Goal: Transaction & Acquisition: Purchase product/service

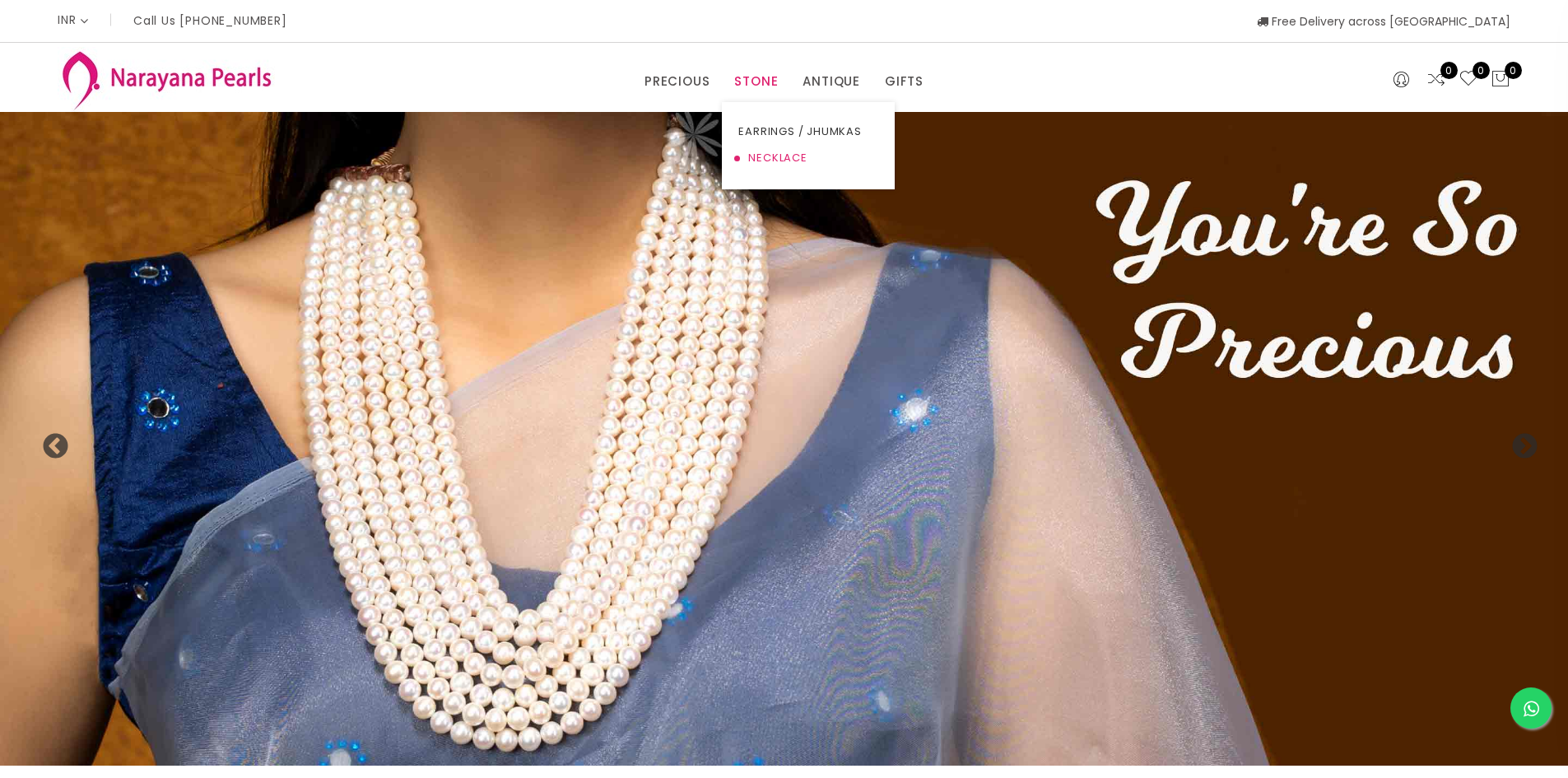
click at [757, 154] on link "NECKLACE" at bounding box center [808, 158] width 140 height 27
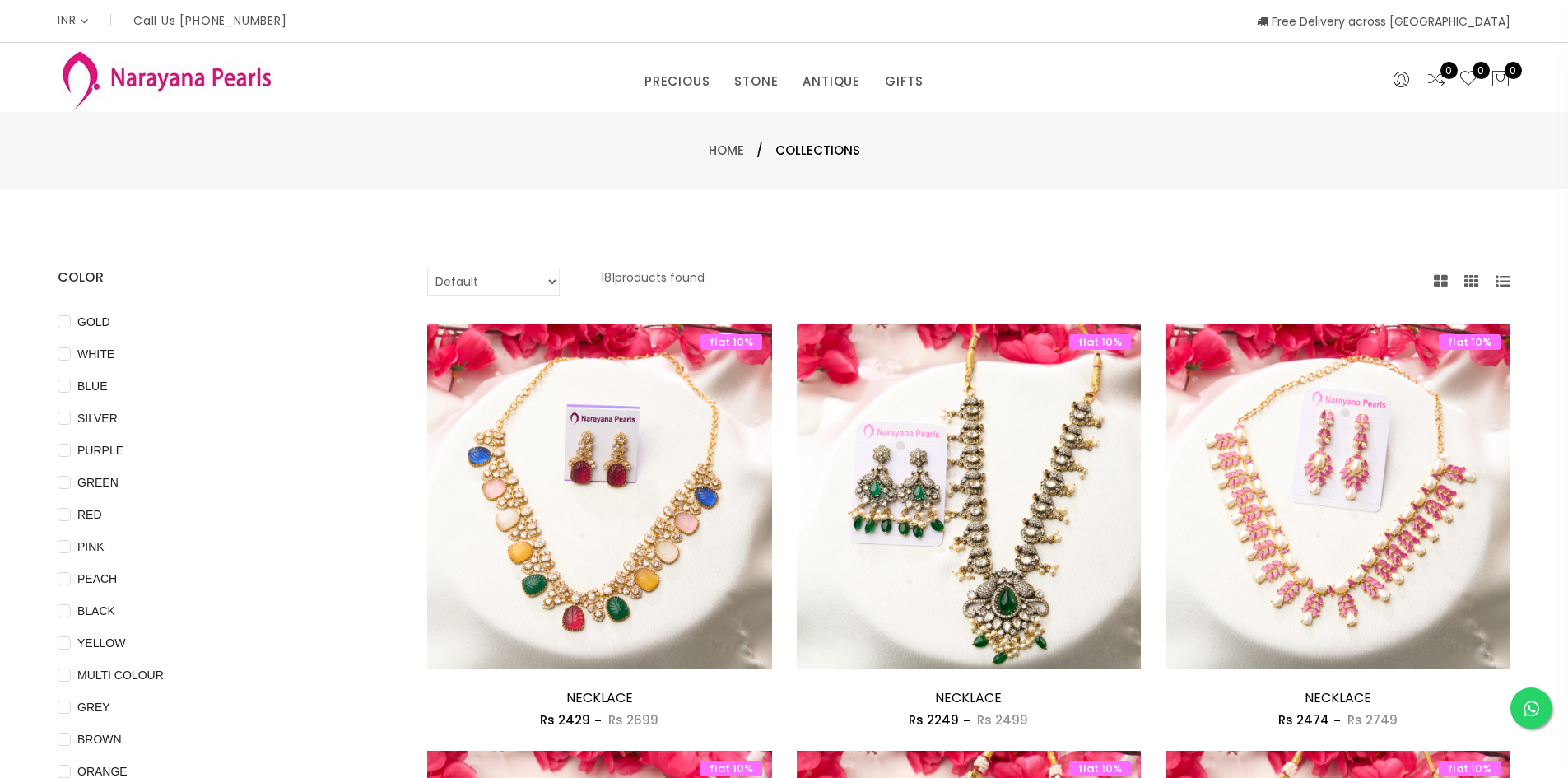
click at [85, 133] on div "Home / Collections" at bounding box center [784, 150] width 1568 height 77
click at [391, 1] on div "INR CAD HKD GBP IDR INR JPY MYR USD MXN AUD Call Us [PHONE_NUMBER] Free Deliver…" at bounding box center [784, 21] width 1453 height 42
click at [365, 147] on div "Home / Collections" at bounding box center [784, 150] width 963 height 19
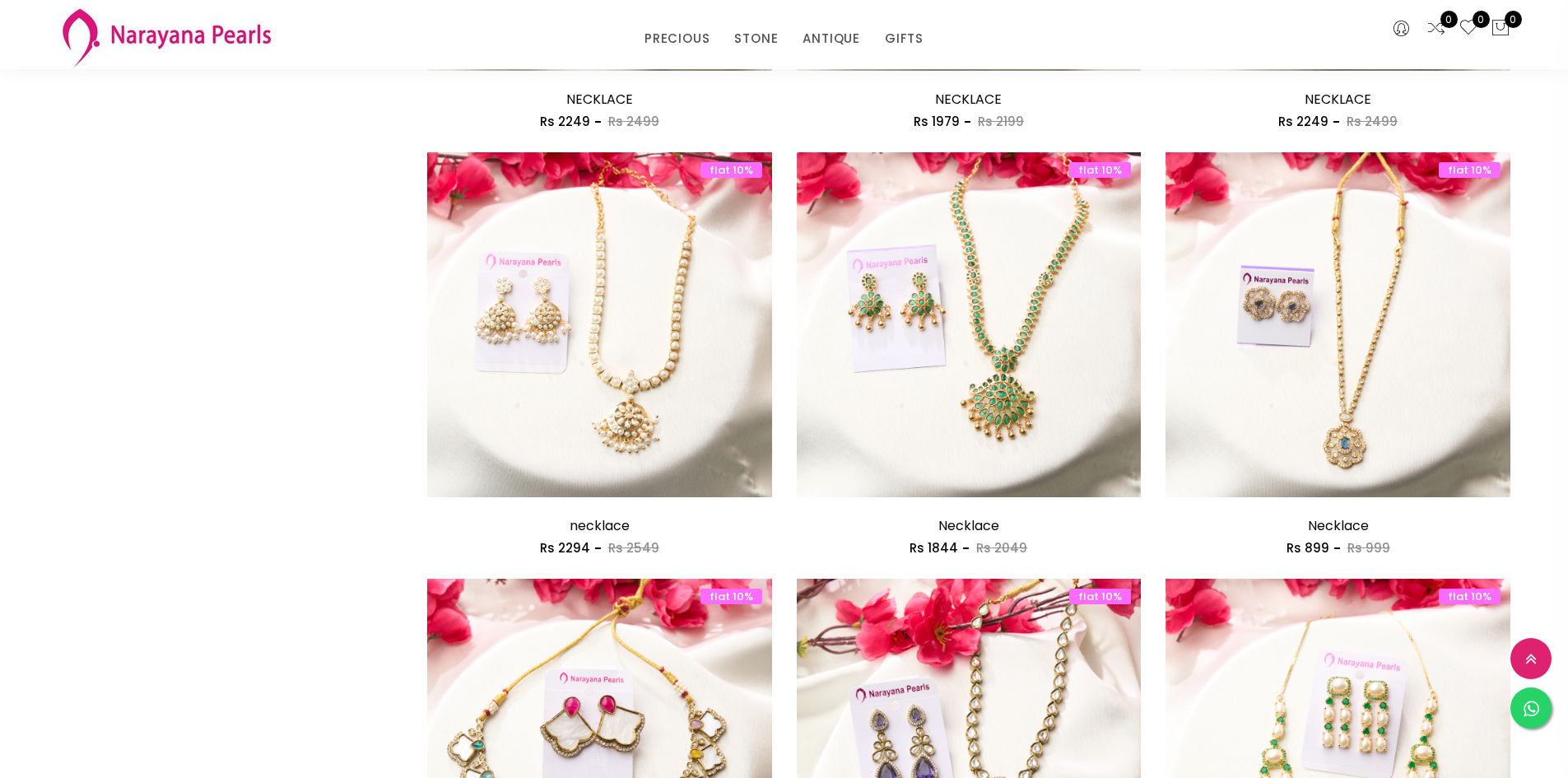
scroll to position [1399, 0]
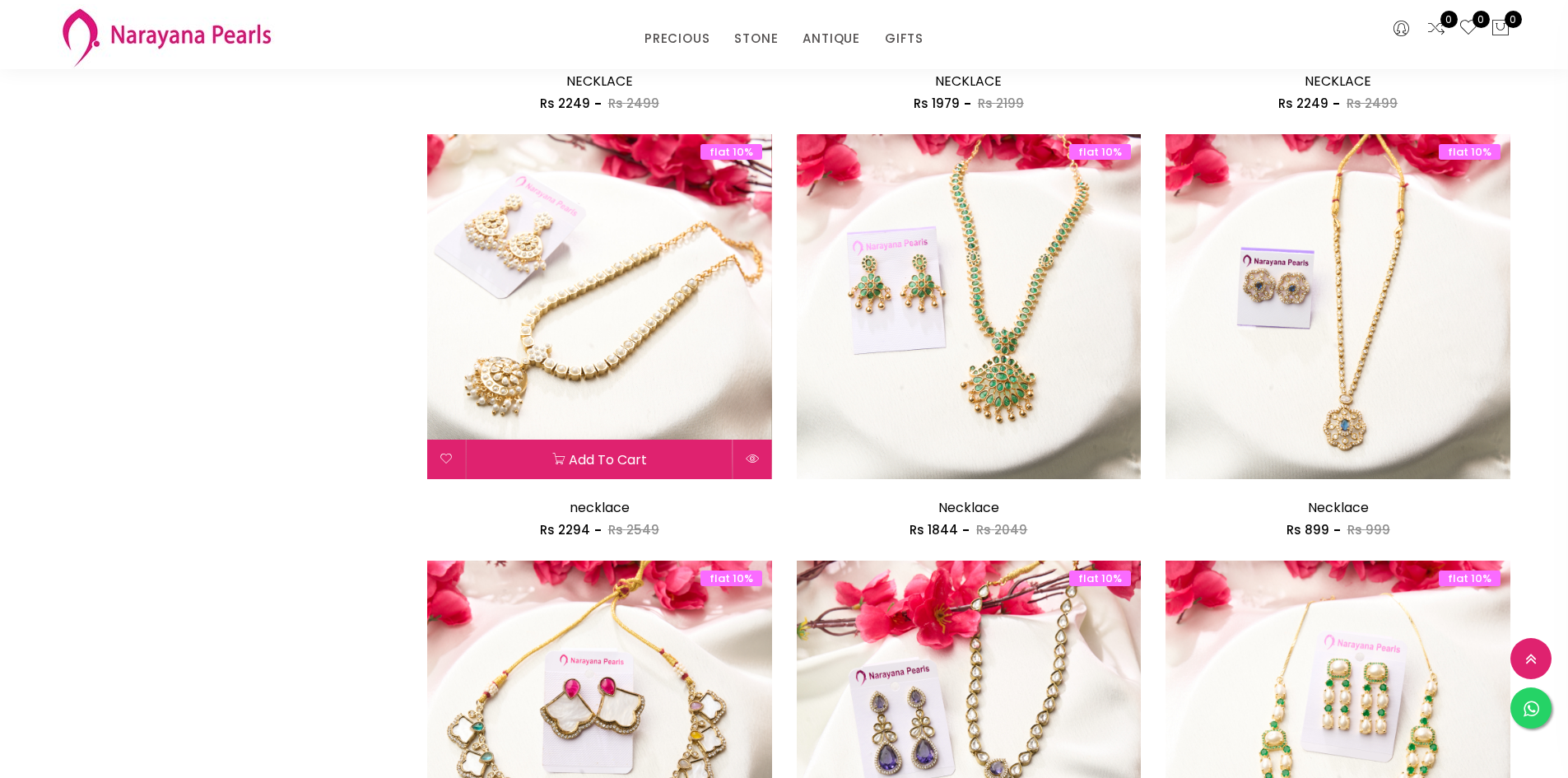
click at [637, 407] on img at bounding box center [599, 307] width 345 height 345
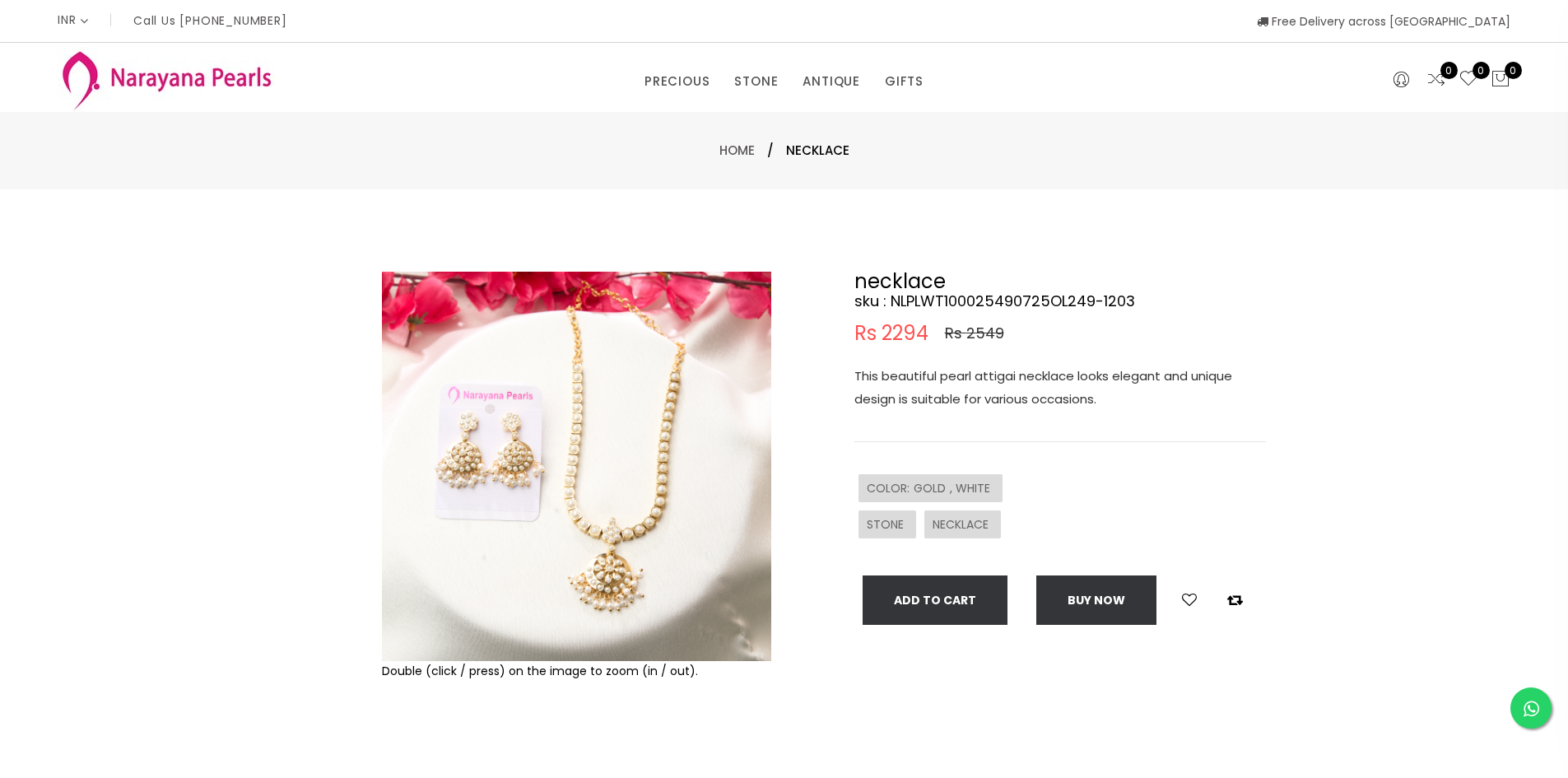
click at [188, 25] on p "Call Us [PHONE_NUMBER]" at bounding box center [210, 20] width 154 height 12
click at [76, 86] on img at bounding box center [167, 79] width 218 height 65
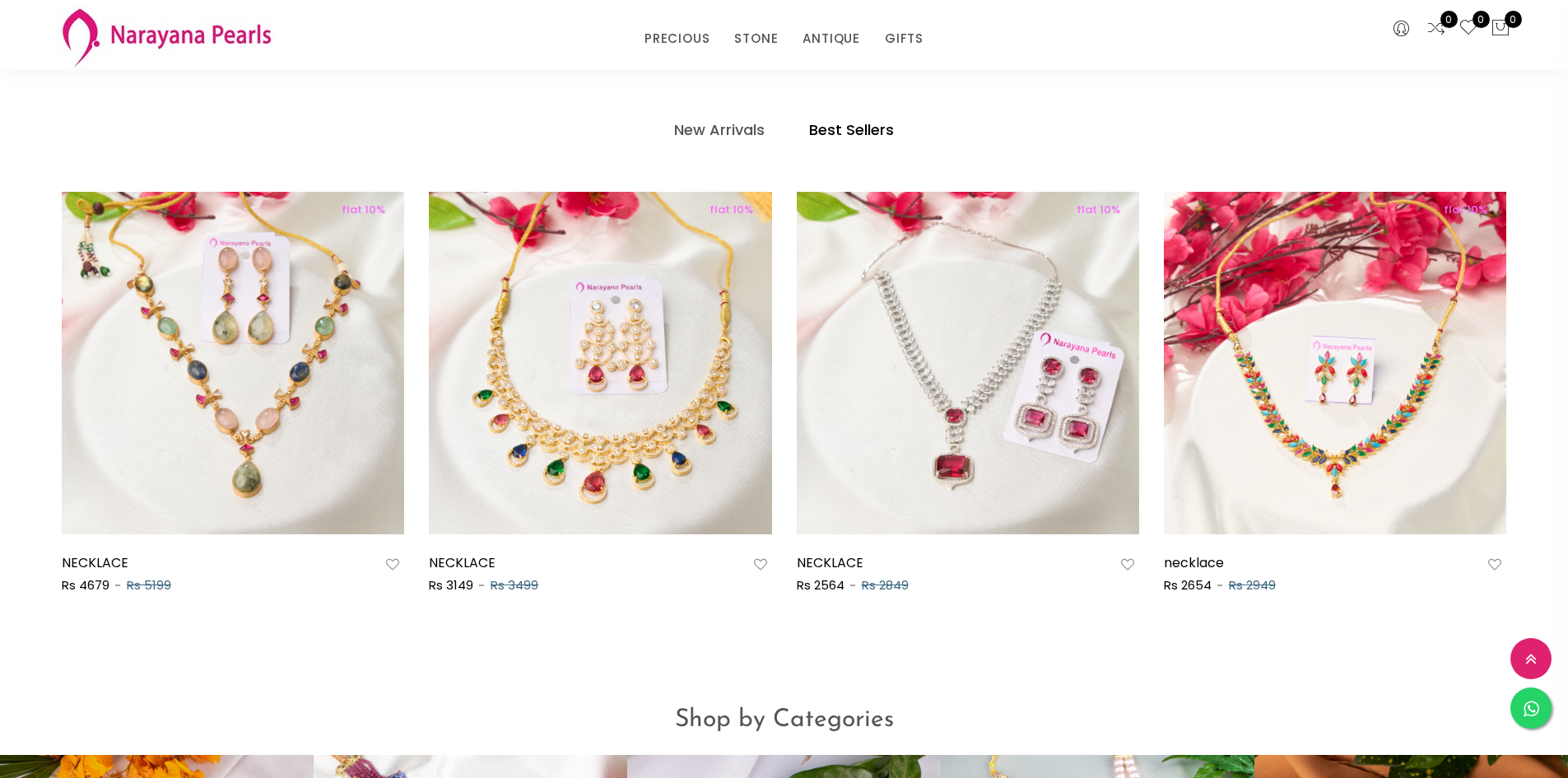
scroll to position [823, 0]
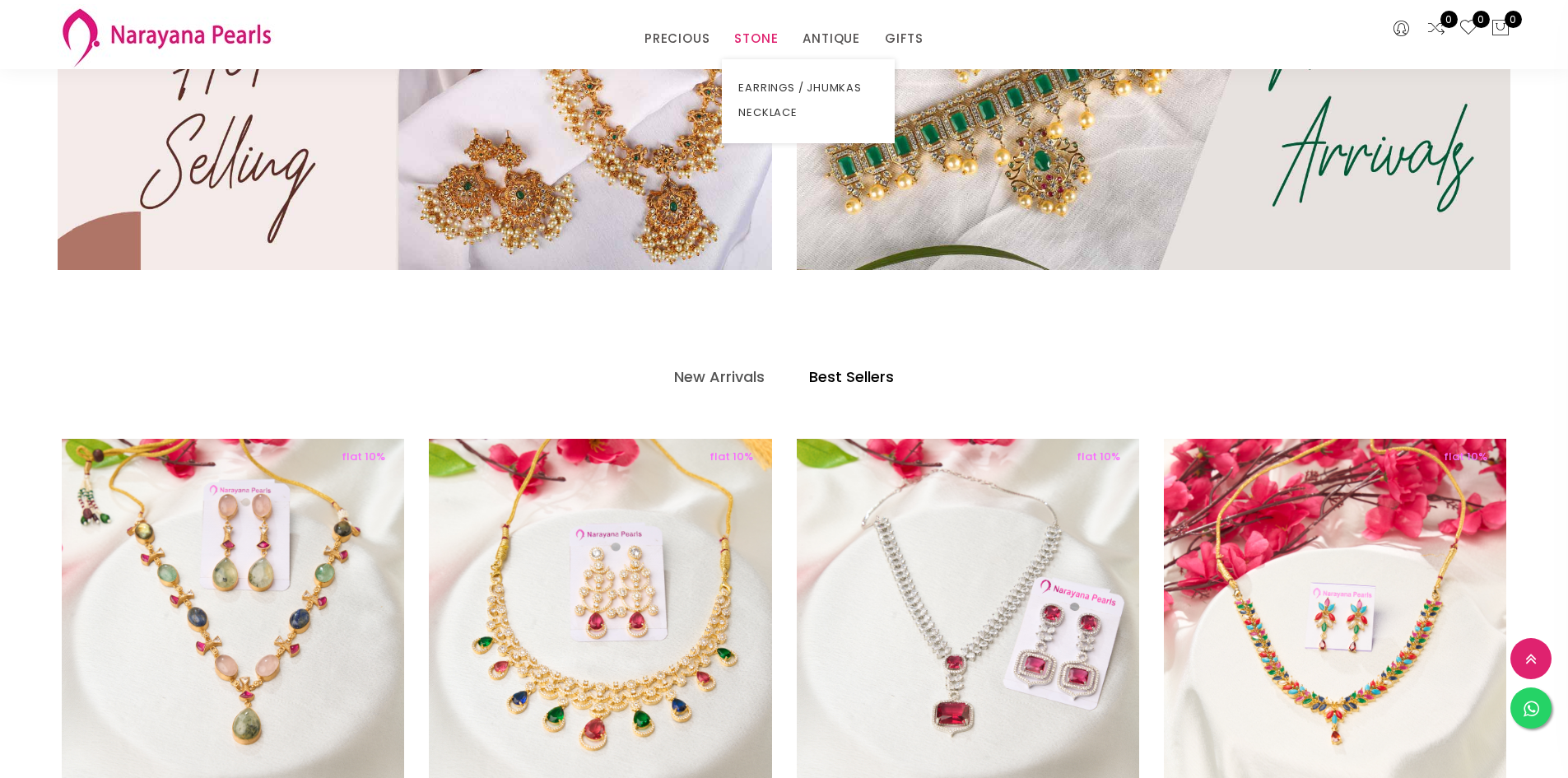
click at [760, 42] on link "STONE" at bounding box center [755, 39] width 43 height 25
click at [768, 112] on link "NECKLACE" at bounding box center [808, 112] width 140 height 25
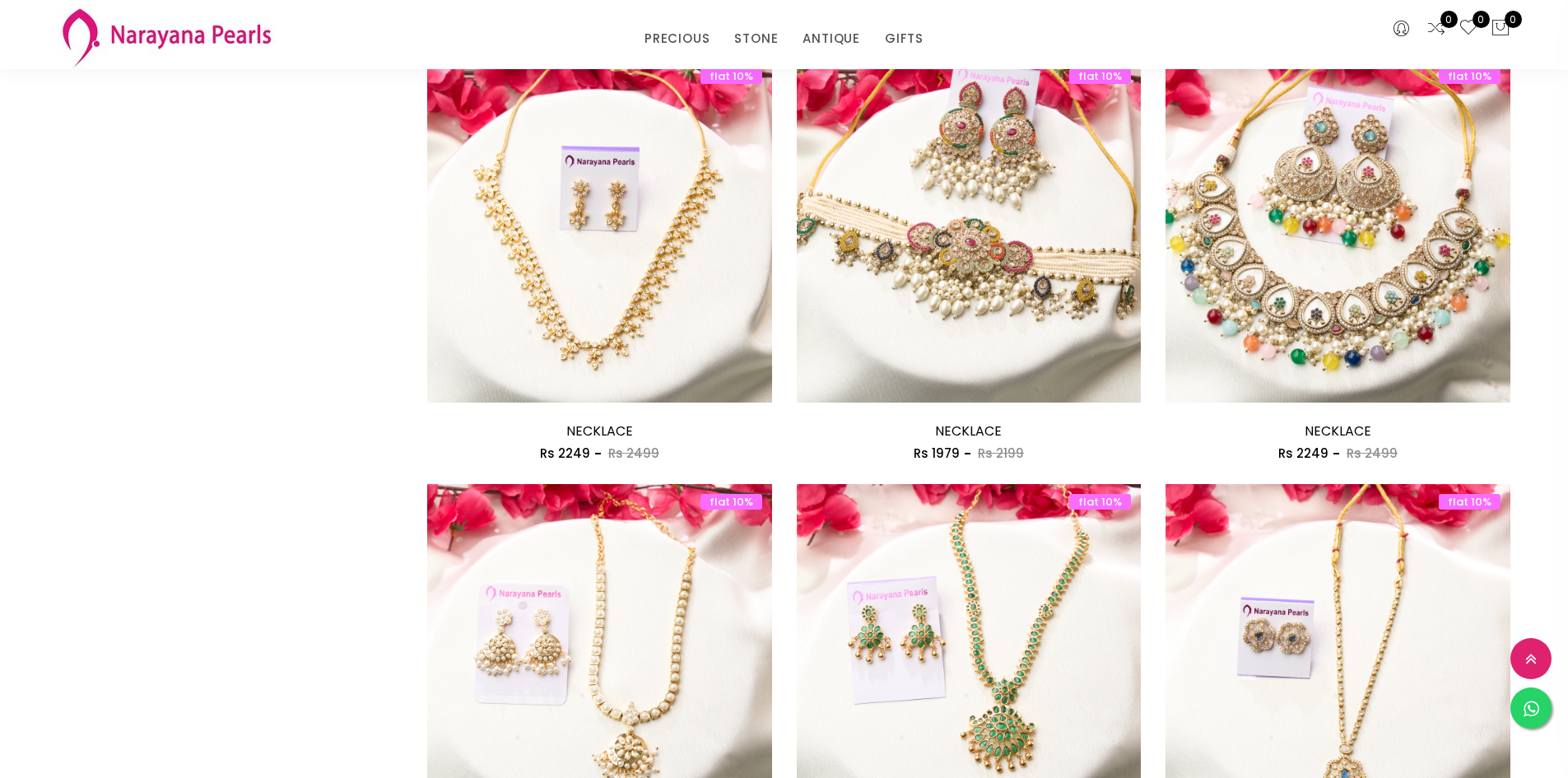
scroll to position [1234, 0]
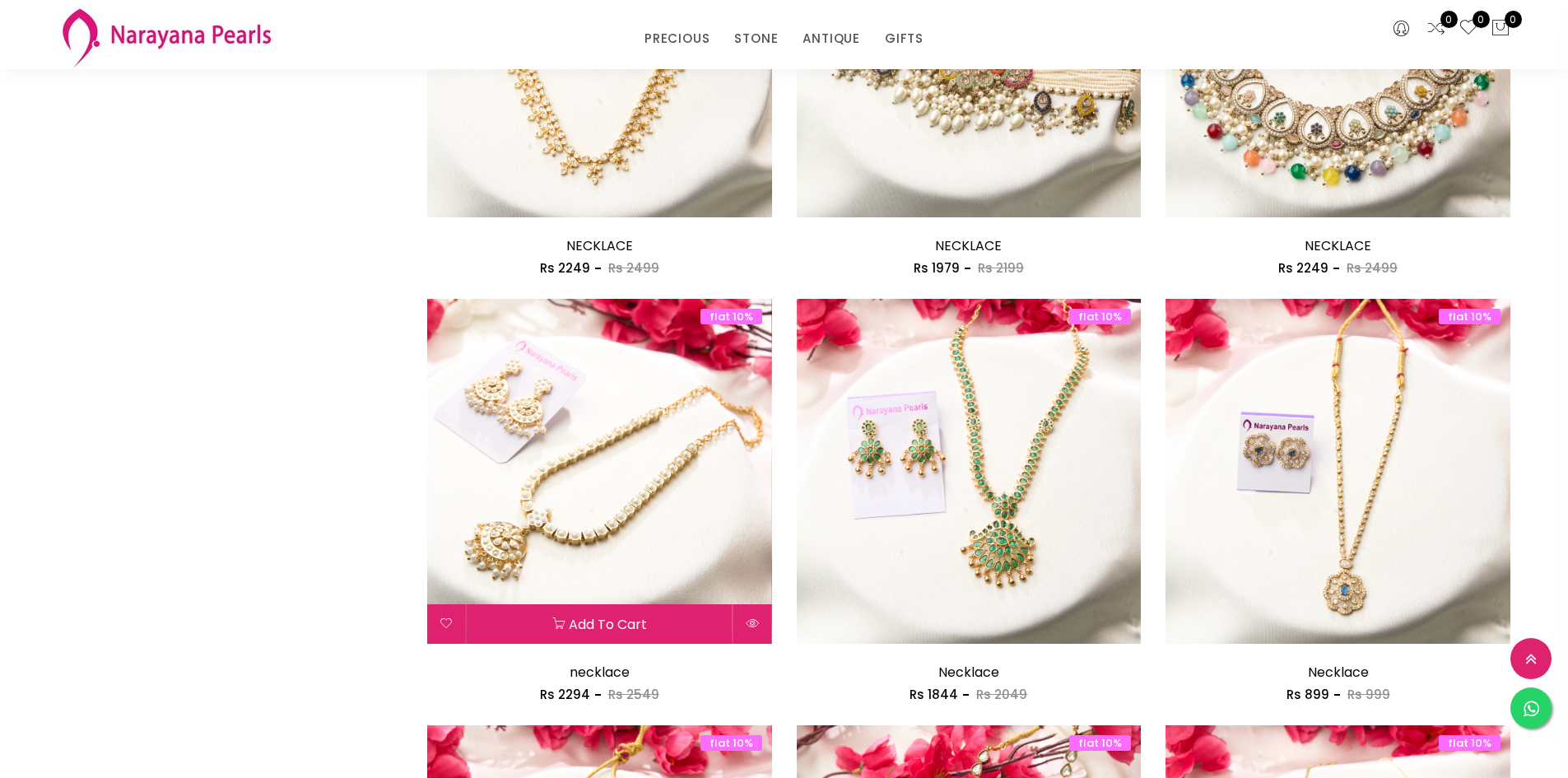
click at [552, 440] on img at bounding box center [599, 471] width 345 height 345
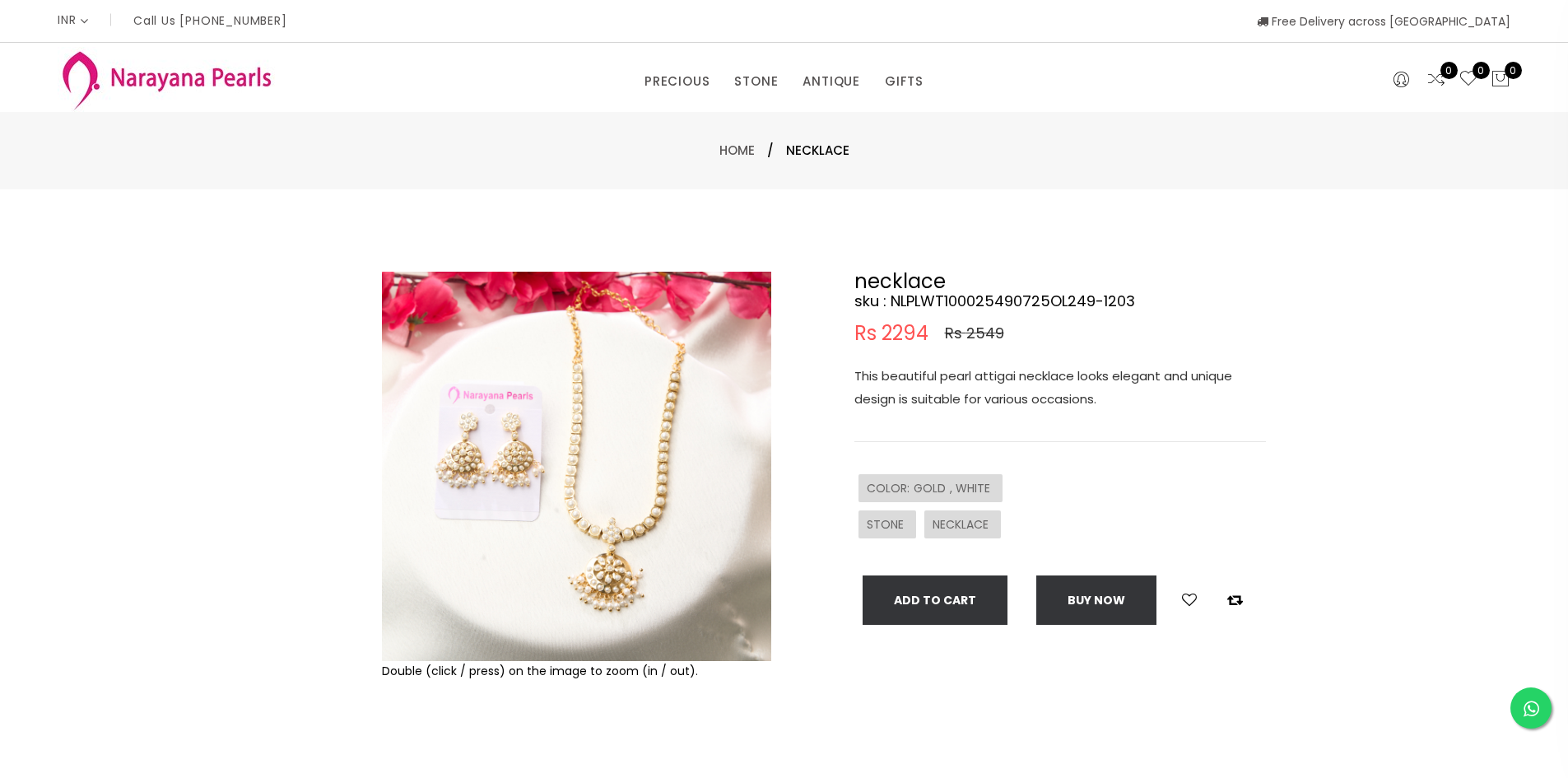
click at [583, 572] on img at bounding box center [576, 466] width 389 height 389
click at [464, 427] on img at bounding box center [576, 466] width 389 height 389
click at [658, 535] on img at bounding box center [576, 466] width 389 height 389
click at [657, 656] on img at bounding box center [576, 466] width 389 height 389
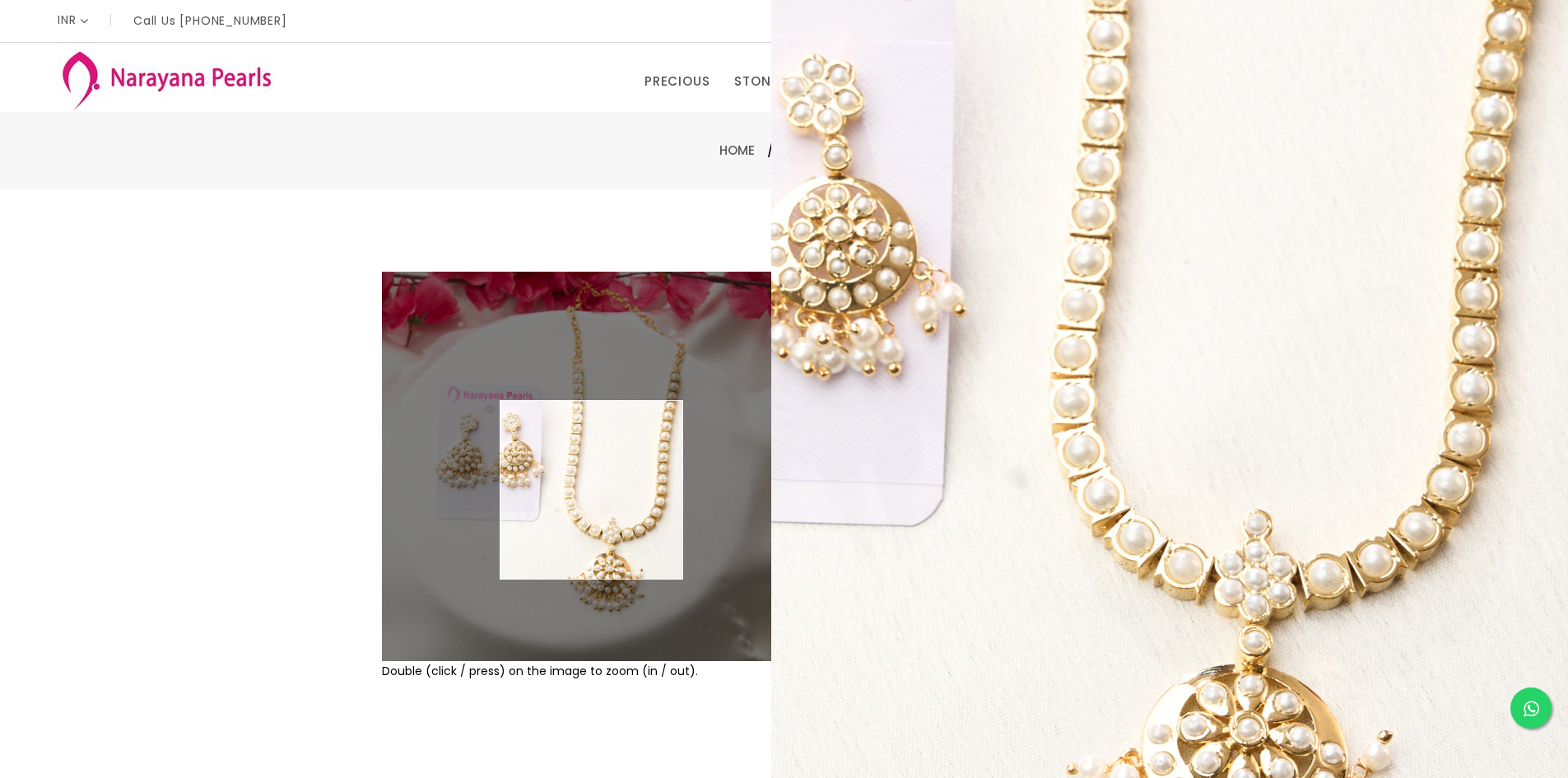
click at [592, 489] on img at bounding box center [576, 466] width 389 height 389
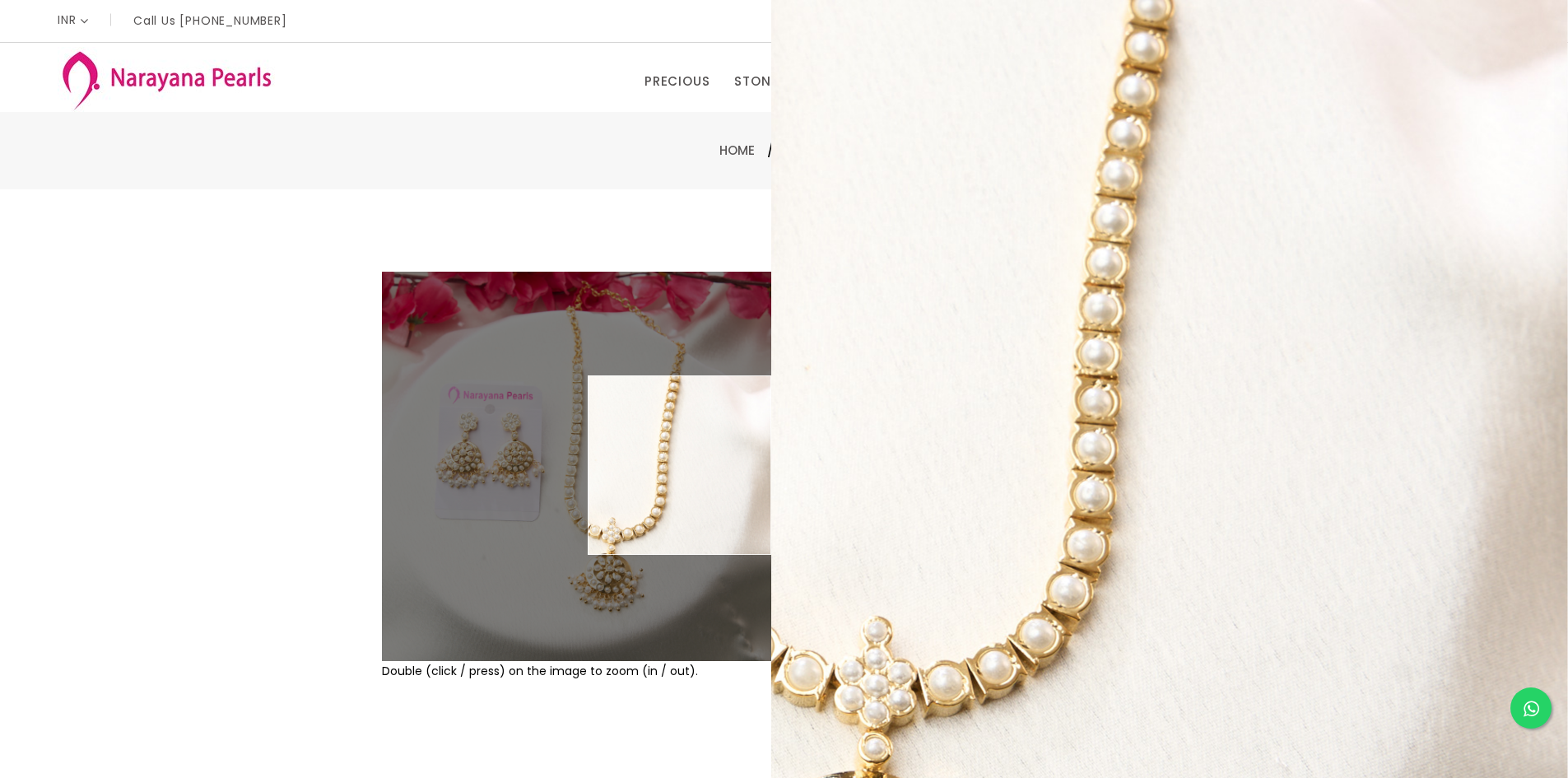
click at [1269, 480] on div "necklace sku : NLPLWT100025490725OL249-1203 Rs 2294 Rs 2549 This beautiful pear…" at bounding box center [1032, 531] width 494 height 519
click at [60, 221] on div "Double (click / press) on the image to zoom (in / out). necklace sku : NLPLWT10…" at bounding box center [784, 530] width 1568 height 683
click at [33, 508] on div "Double (click / press) on the image to zoom (in / out). necklace sku : NLPLWT10…" at bounding box center [784, 530] width 1568 height 683
click at [33, 501] on div "Double (click / press) on the image to zoom (in / out). necklace sku : NLPLWT10…" at bounding box center [784, 530] width 1568 height 683
click at [842, 163] on div "Home / necklace" at bounding box center [784, 150] width 1568 height 77
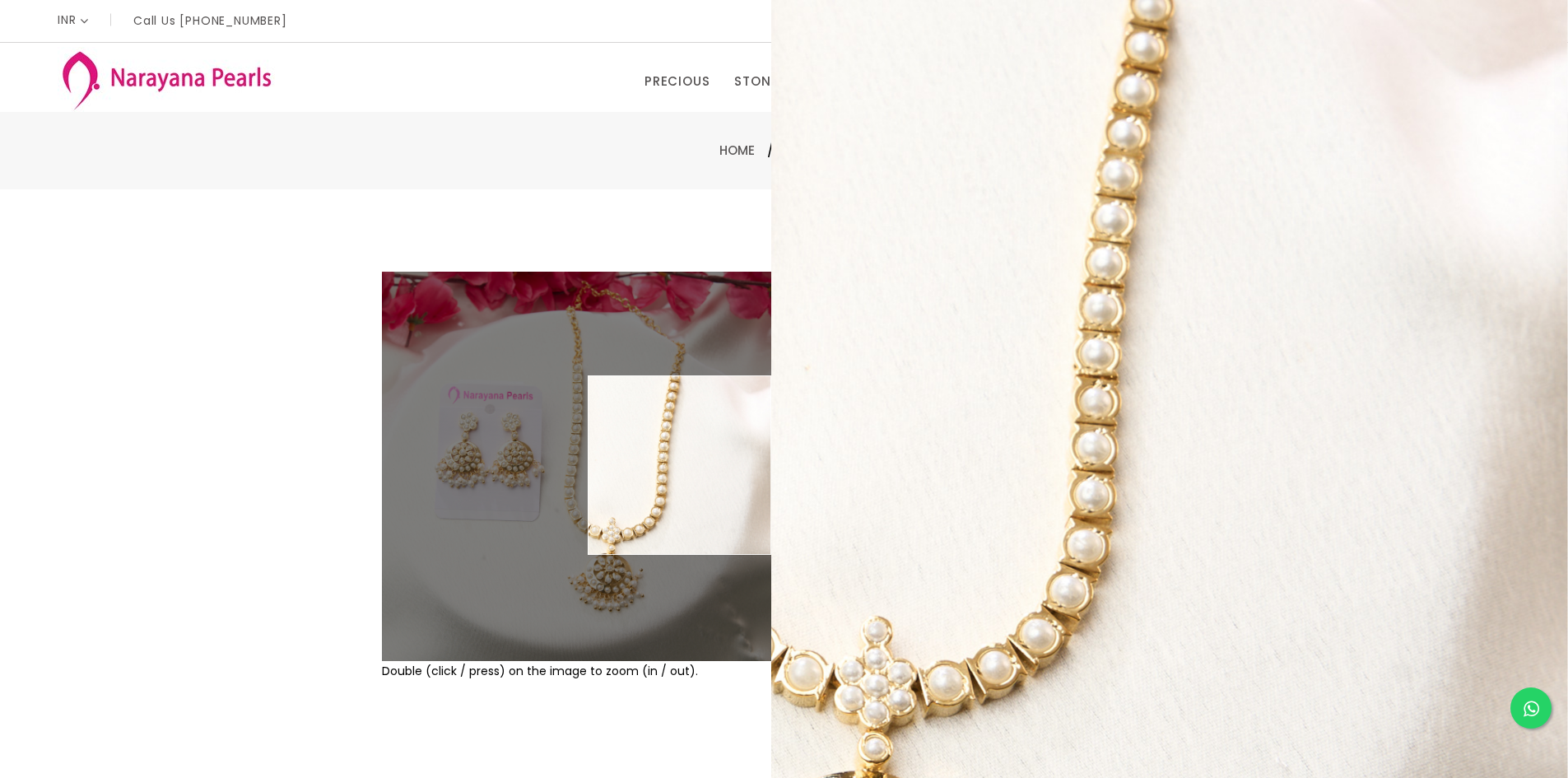
click at [842, 163] on div "Home / necklace" at bounding box center [784, 150] width 1568 height 77
click at [501, 173] on div "Home / necklace" at bounding box center [784, 150] width 1568 height 77
click at [15, 480] on div "Double (click / press) on the image to zoom (in / out). necklace sku : NLPLWT10…" at bounding box center [784, 530] width 1568 height 683
click at [335, 600] on div at bounding box center [339, 531] width 72 height 519
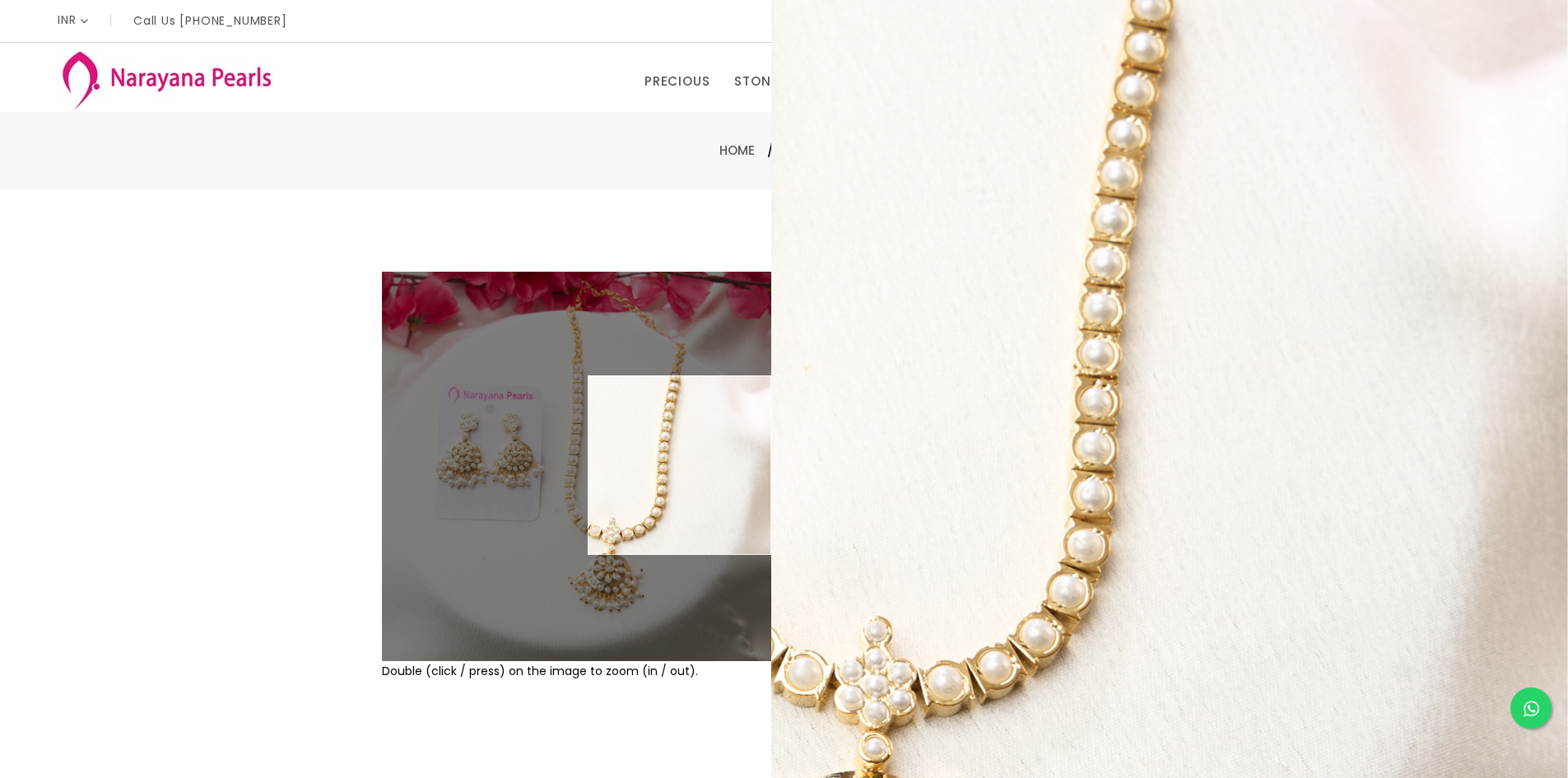
click at [335, 600] on div at bounding box center [339, 531] width 72 height 519
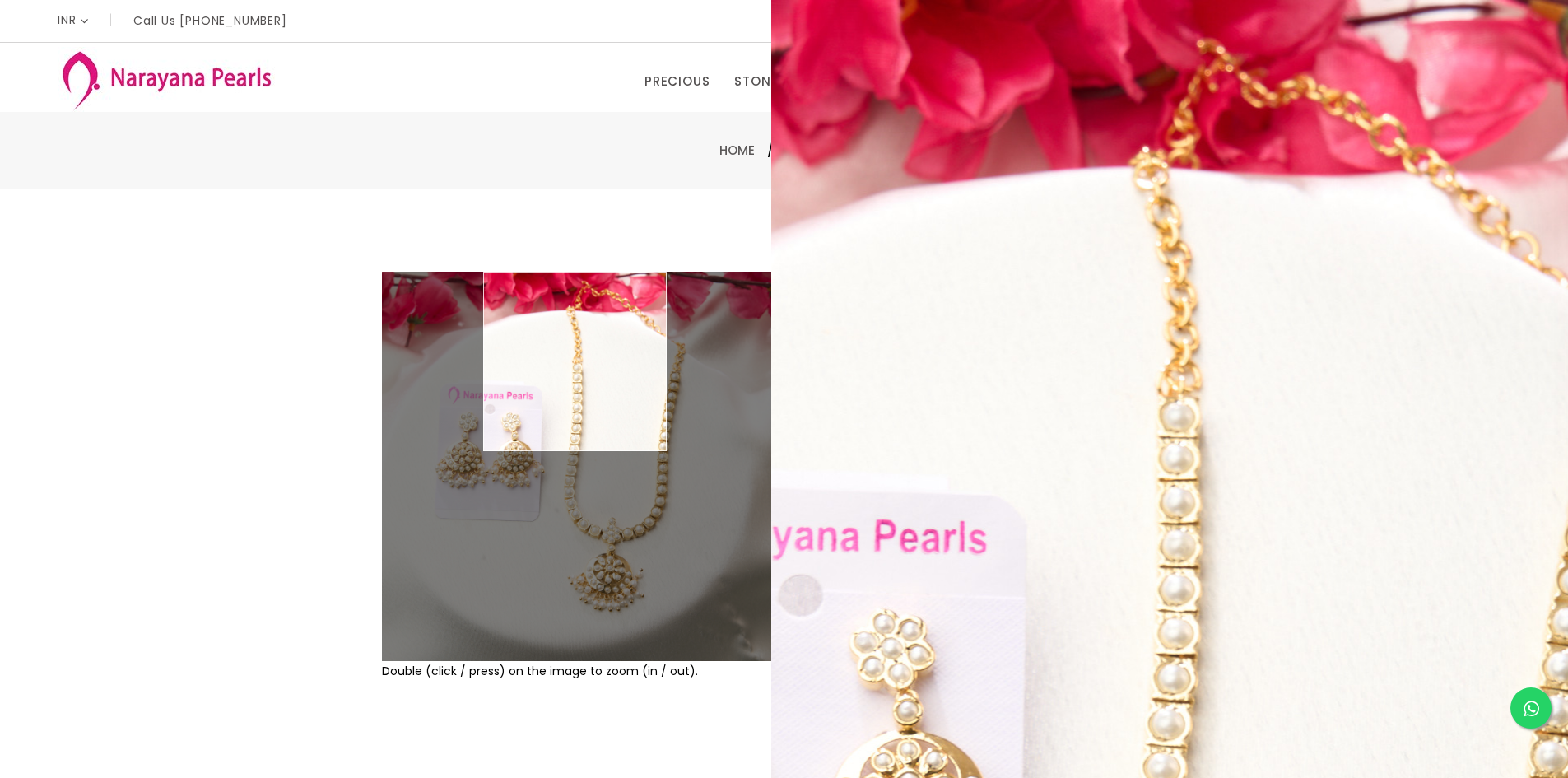
click at [804, 135] on div "Home / necklace" at bounding box center [784, 150] width 1568 height 77
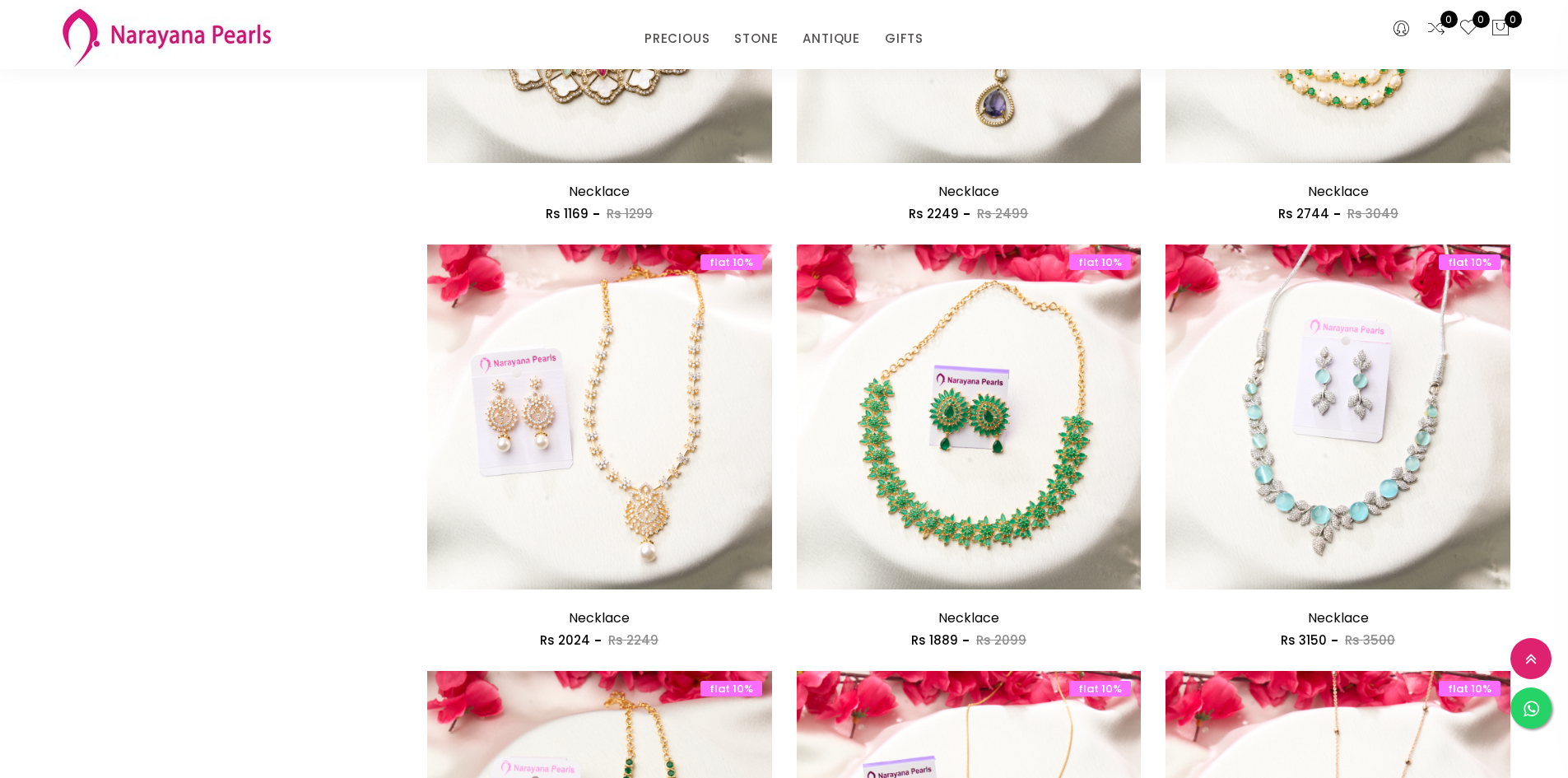
scroll to position [2470, 0]
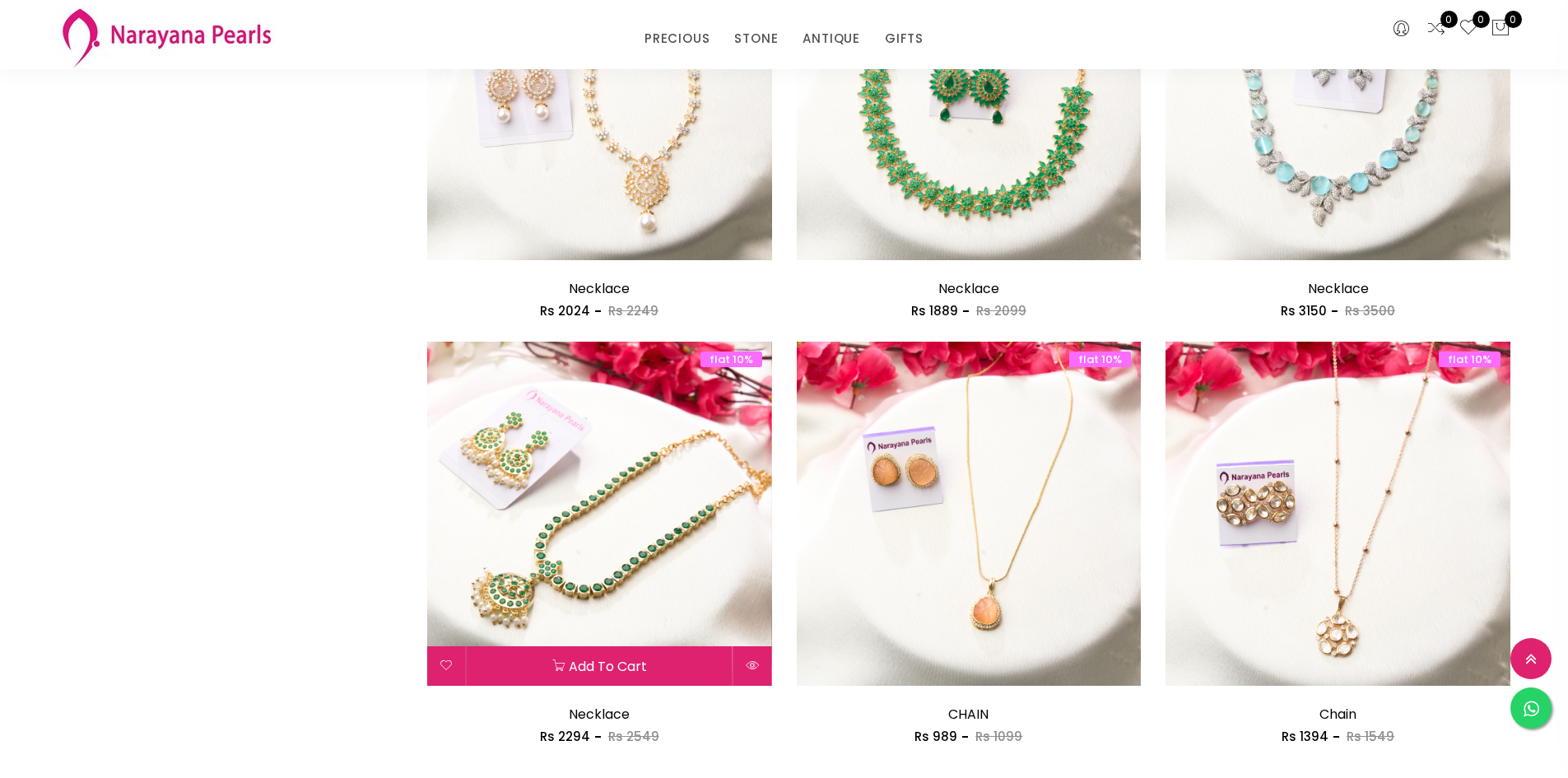
click at [649, 511] on img at bounding box center [599, 514] width 345 height 345
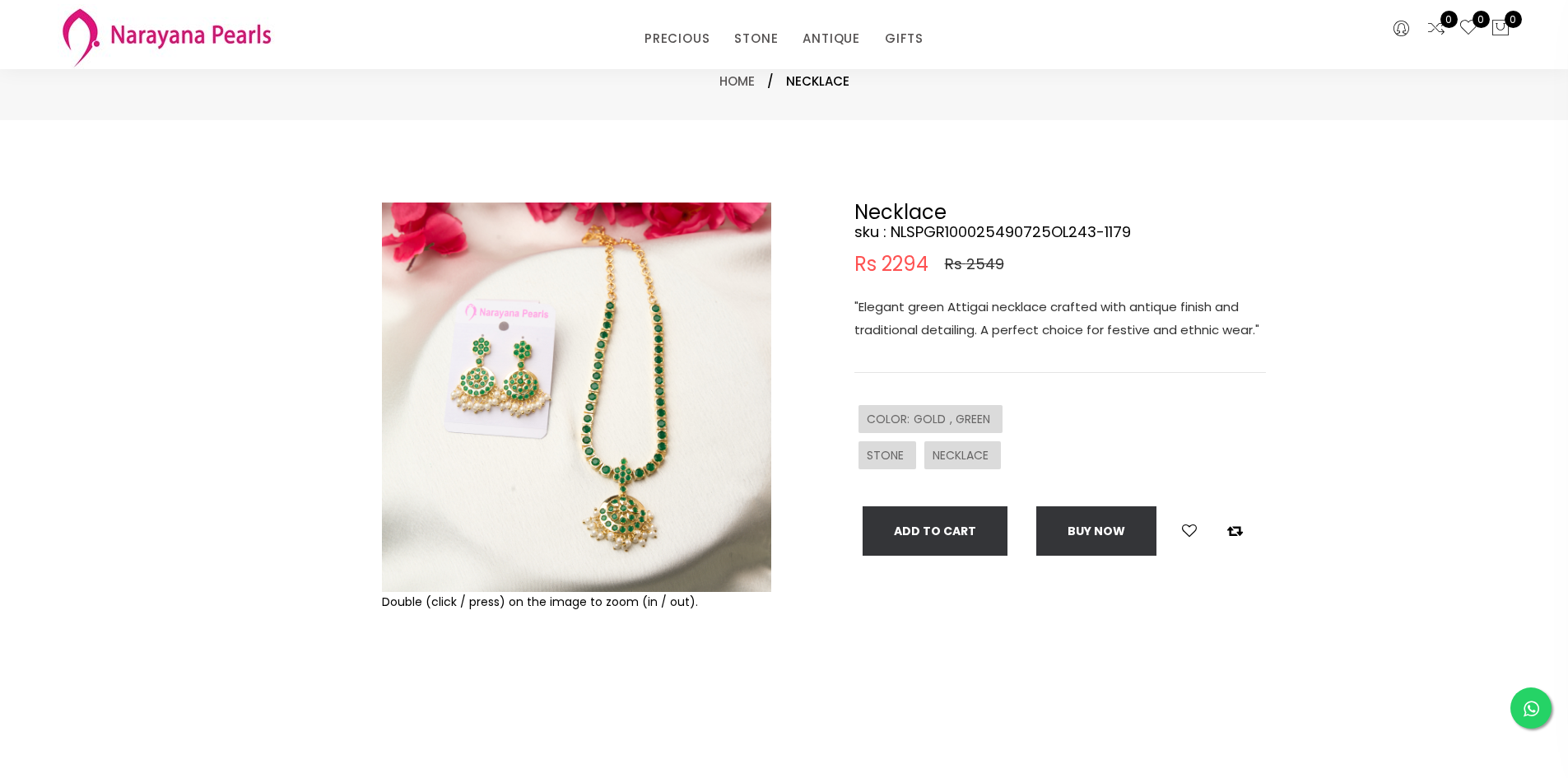
scroll to position [329, 0]
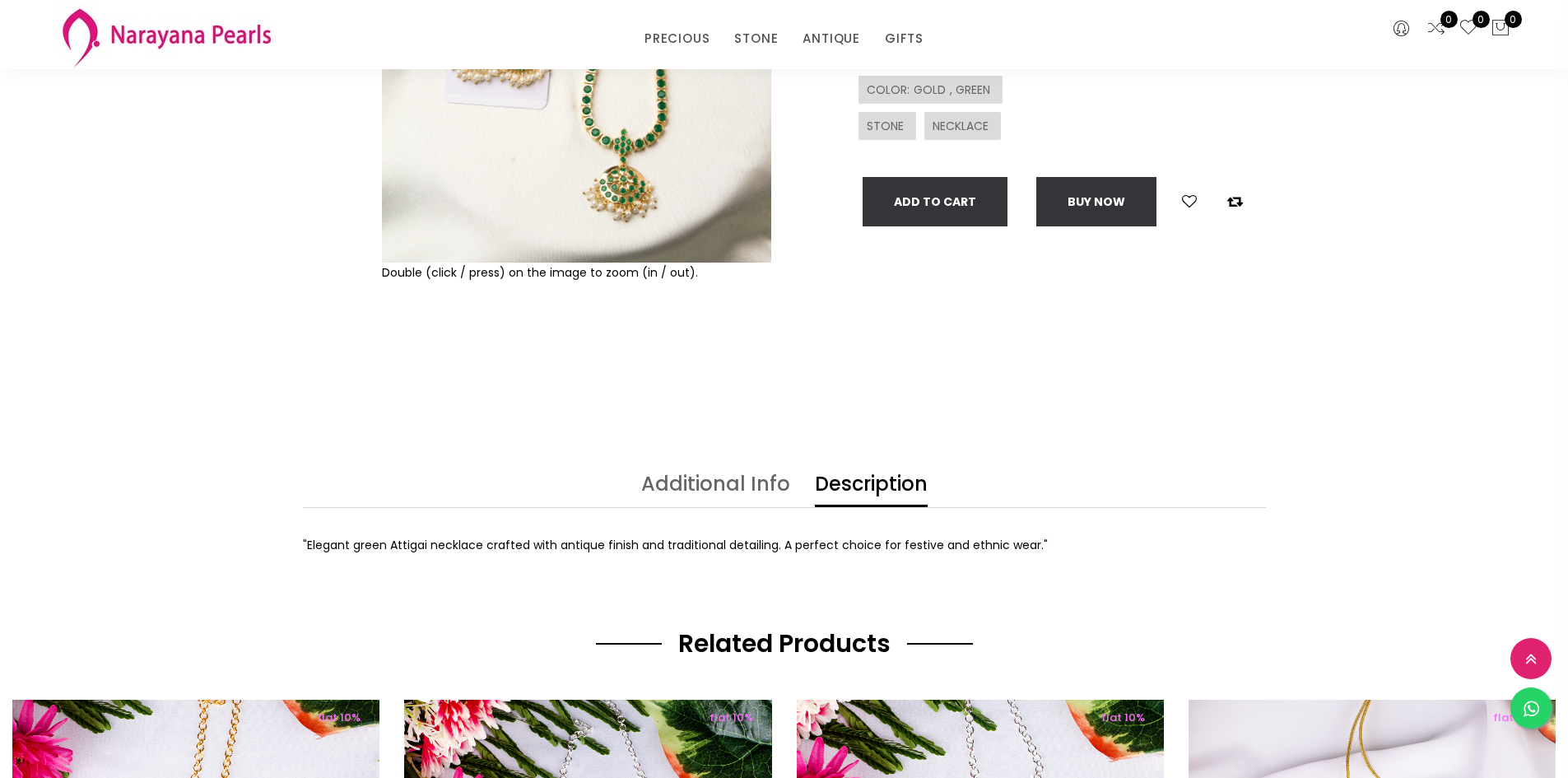
click at [717, 484] on link "Additional Info" at bounding box center [716, 490] width 149 height 33
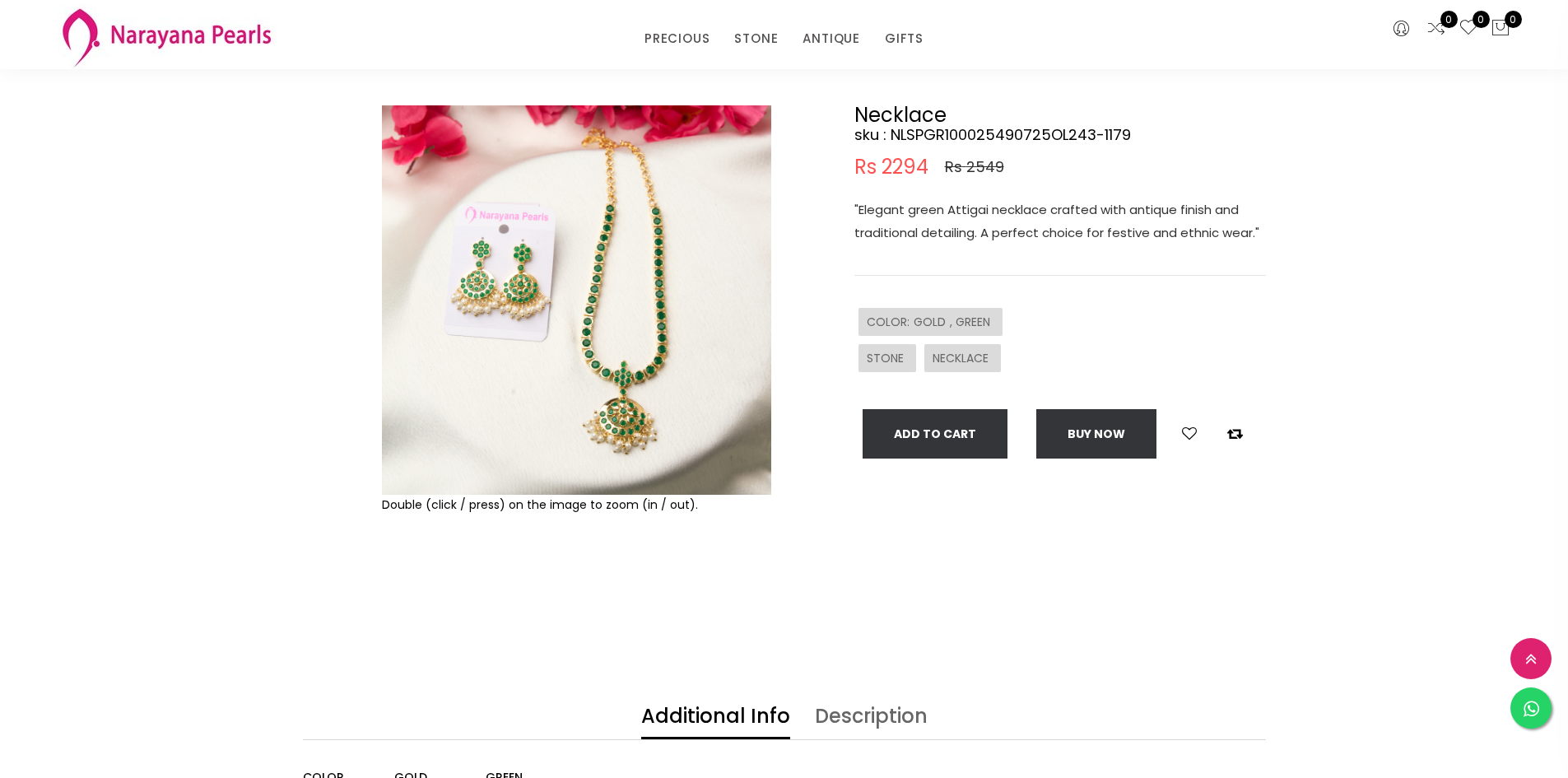
scroll to position [0, 0]
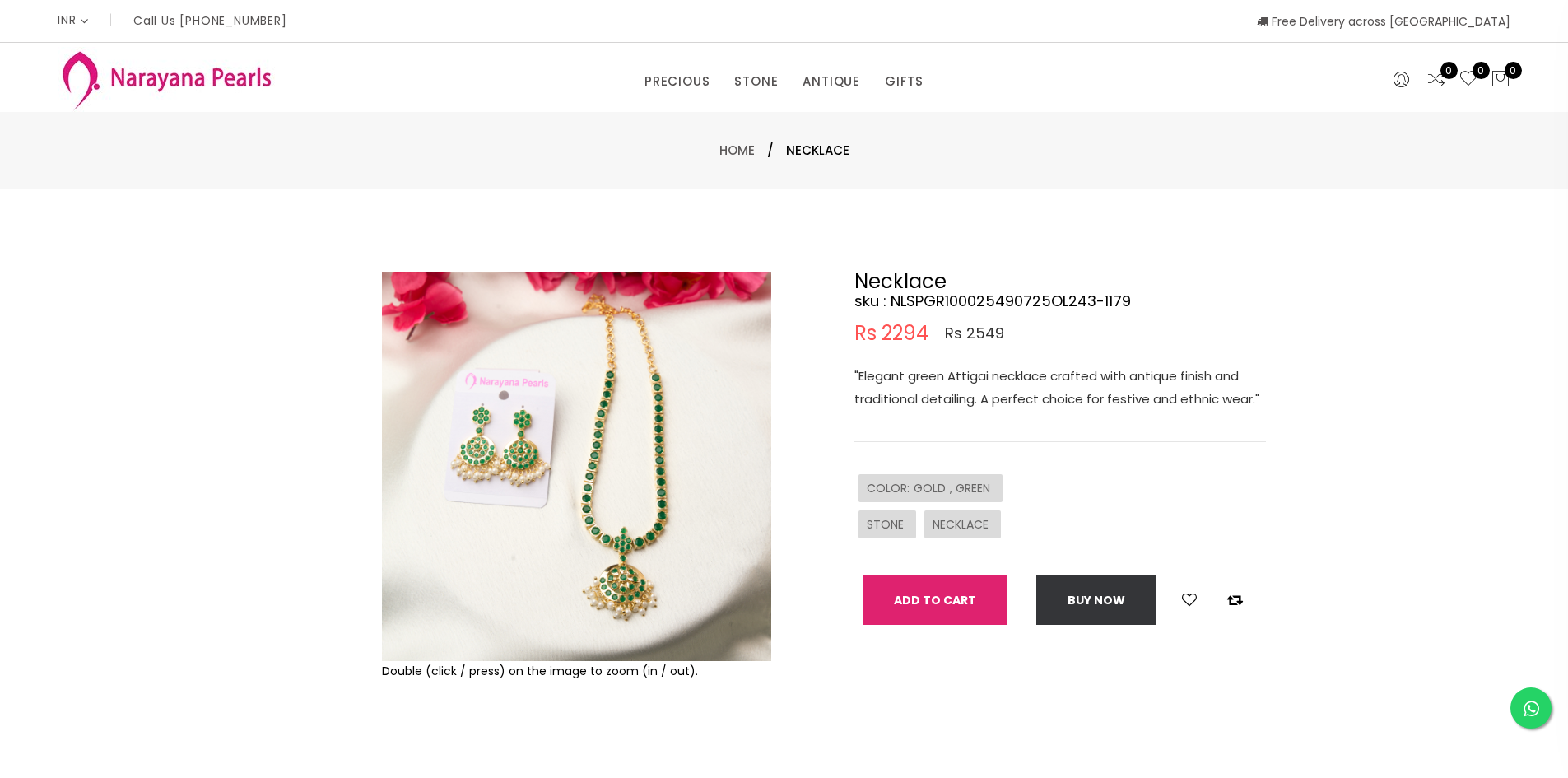
click at [949, 606] on button "Add To Cart" at bounding box center [935, 600] width 145 height 50
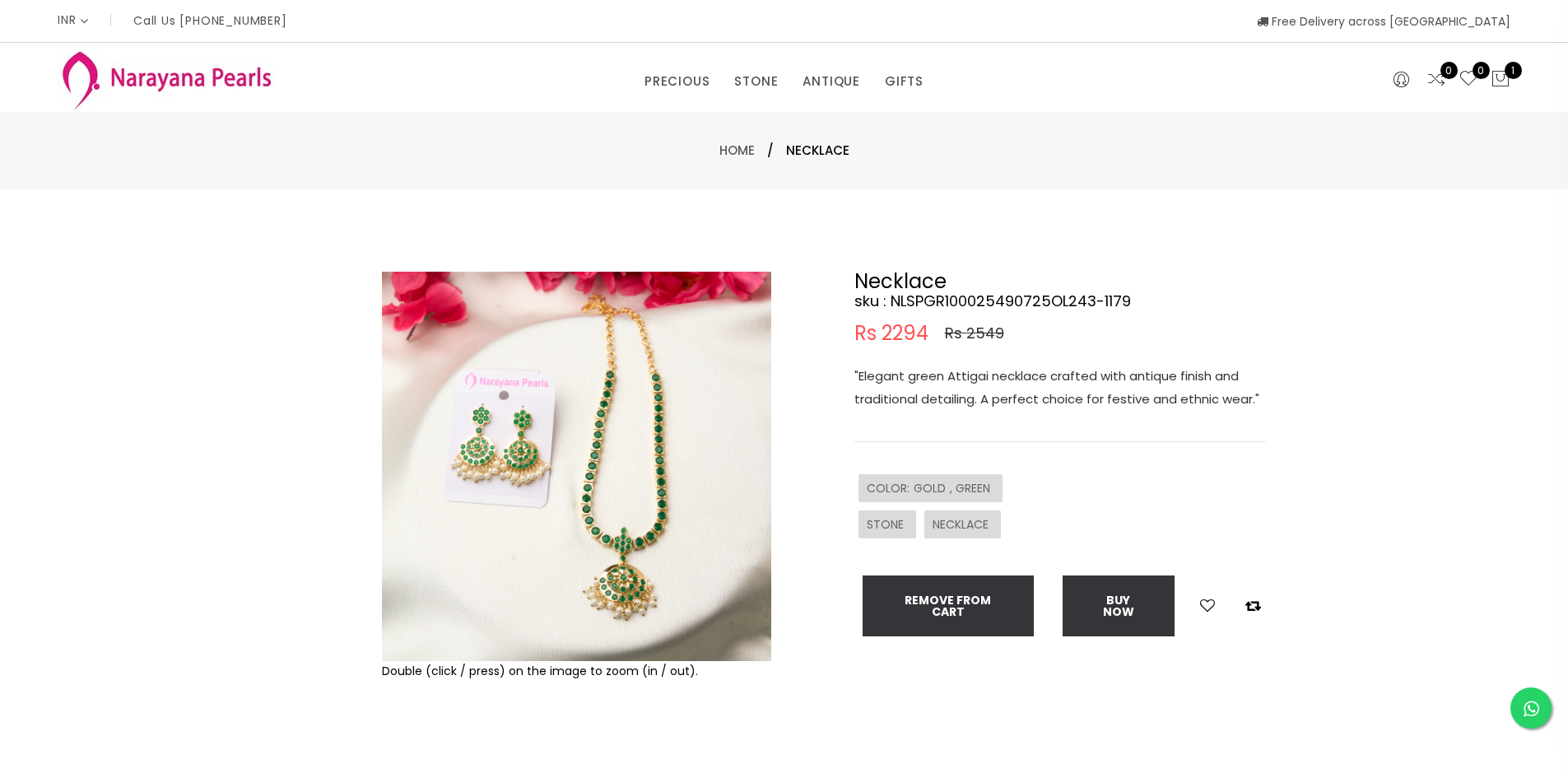
click at [476, 464] on img at bounding box center [576, 466] width 389 height 389
click at [599, 440] on img at bounding box center [576, 466] width 389 height 389
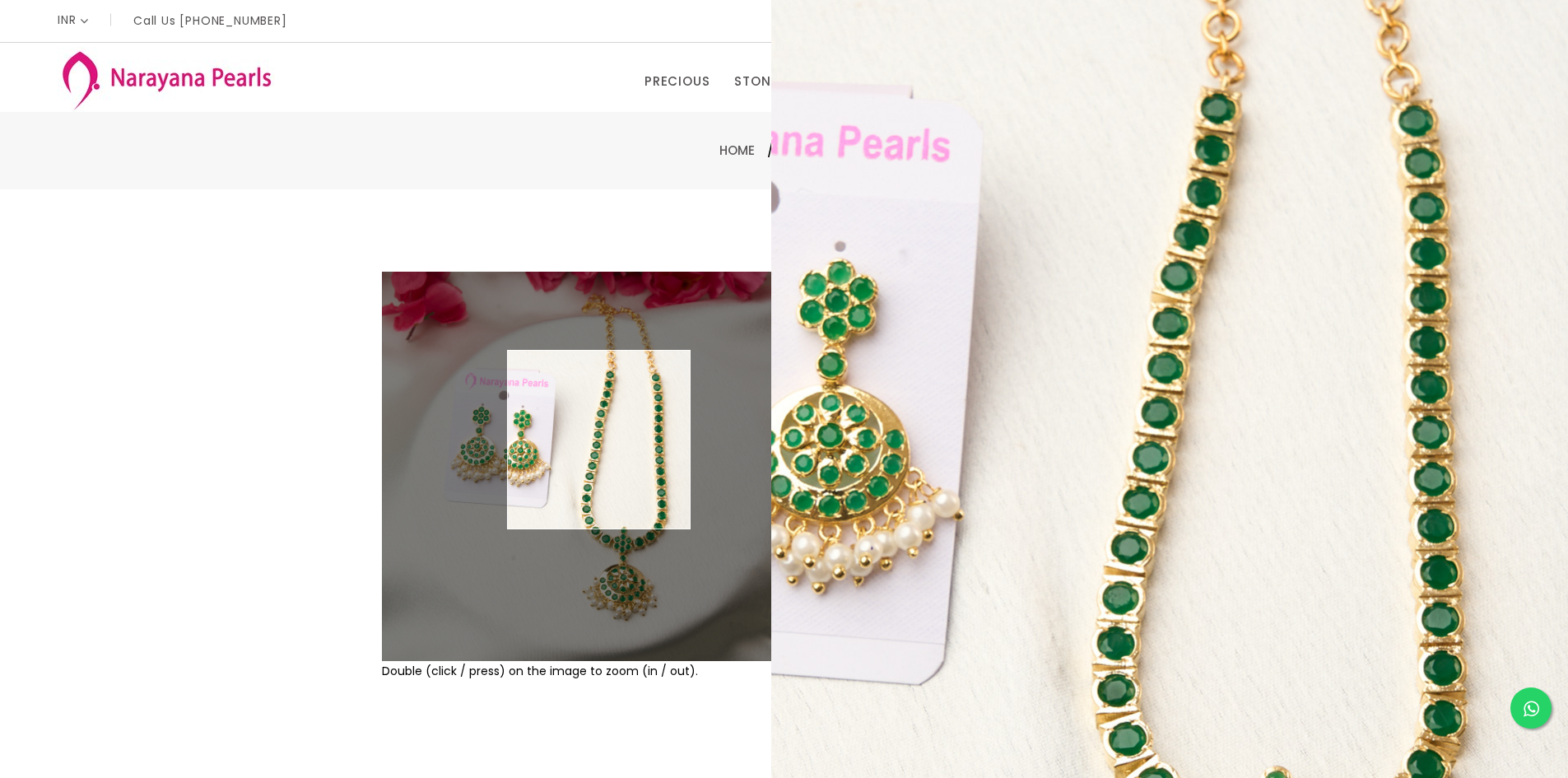
click at [599, 440] on img at bounding box center [576, 466] width 389 height 389
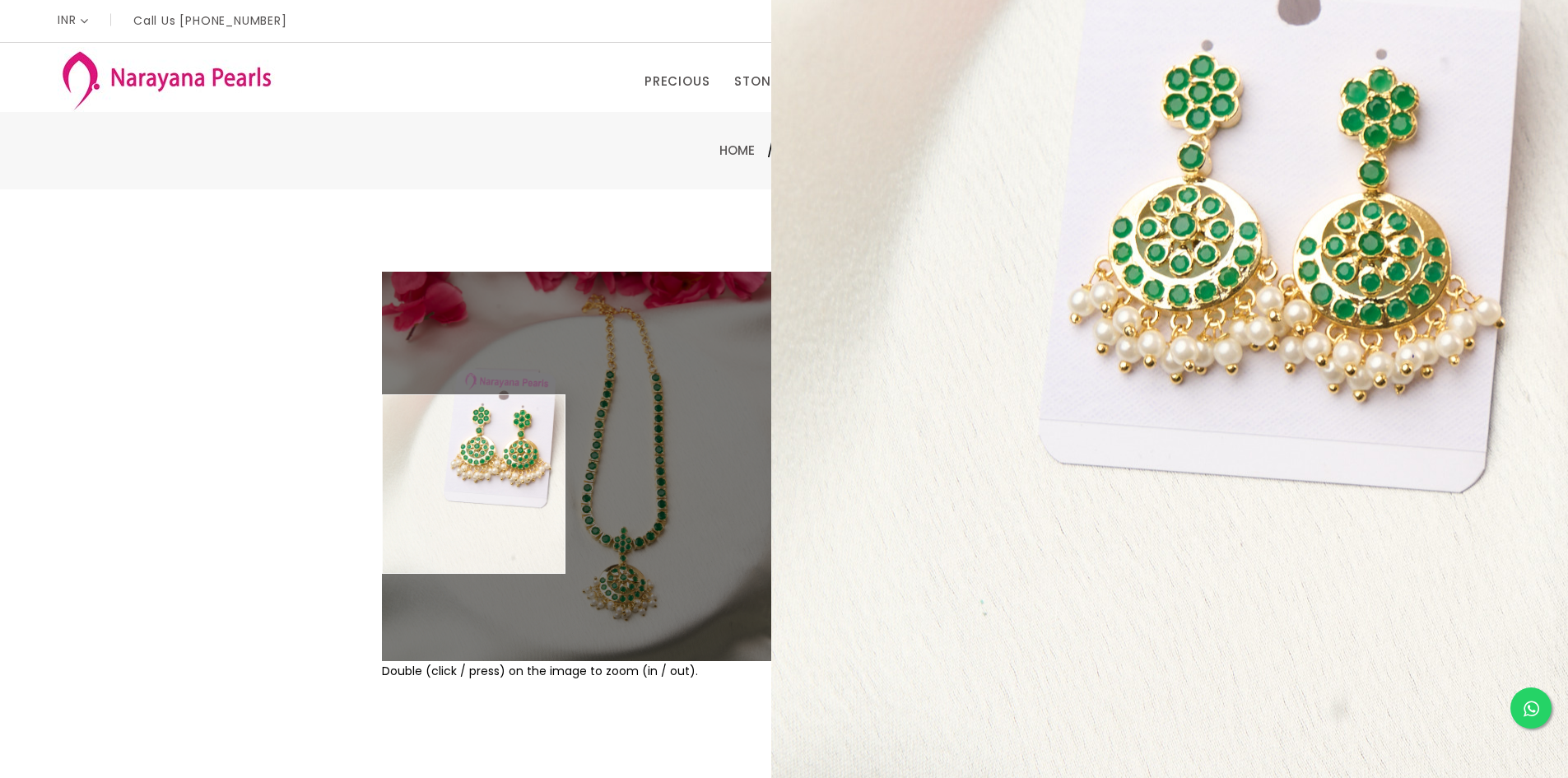
click at [213, 229] on div "Double (click / press) on the image to zoom (in / out). Necklace sku : NLSPGR10…" at bounding box center [784, 530] width 1568 height 683
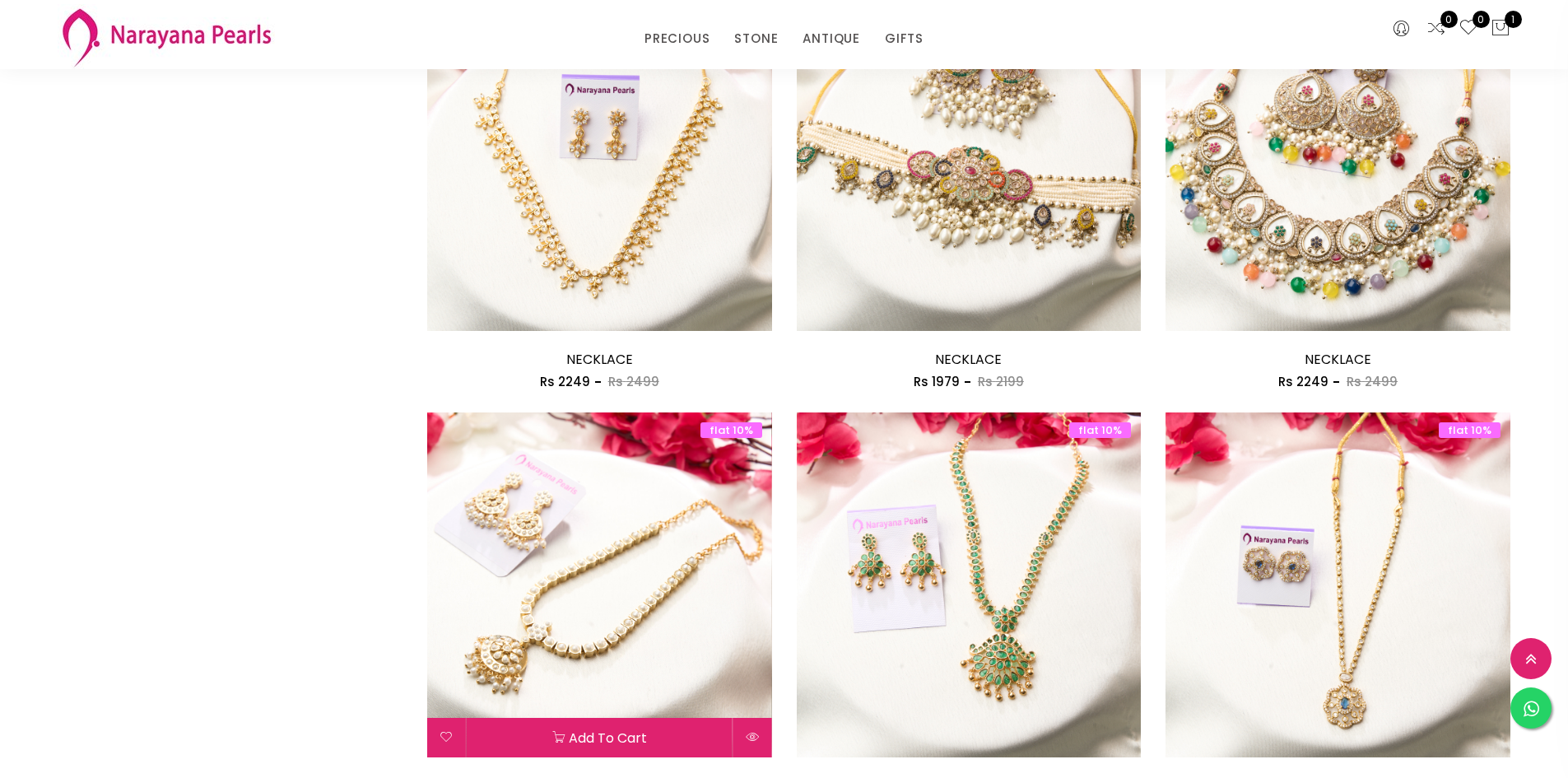
scroll to position [1236, 0]
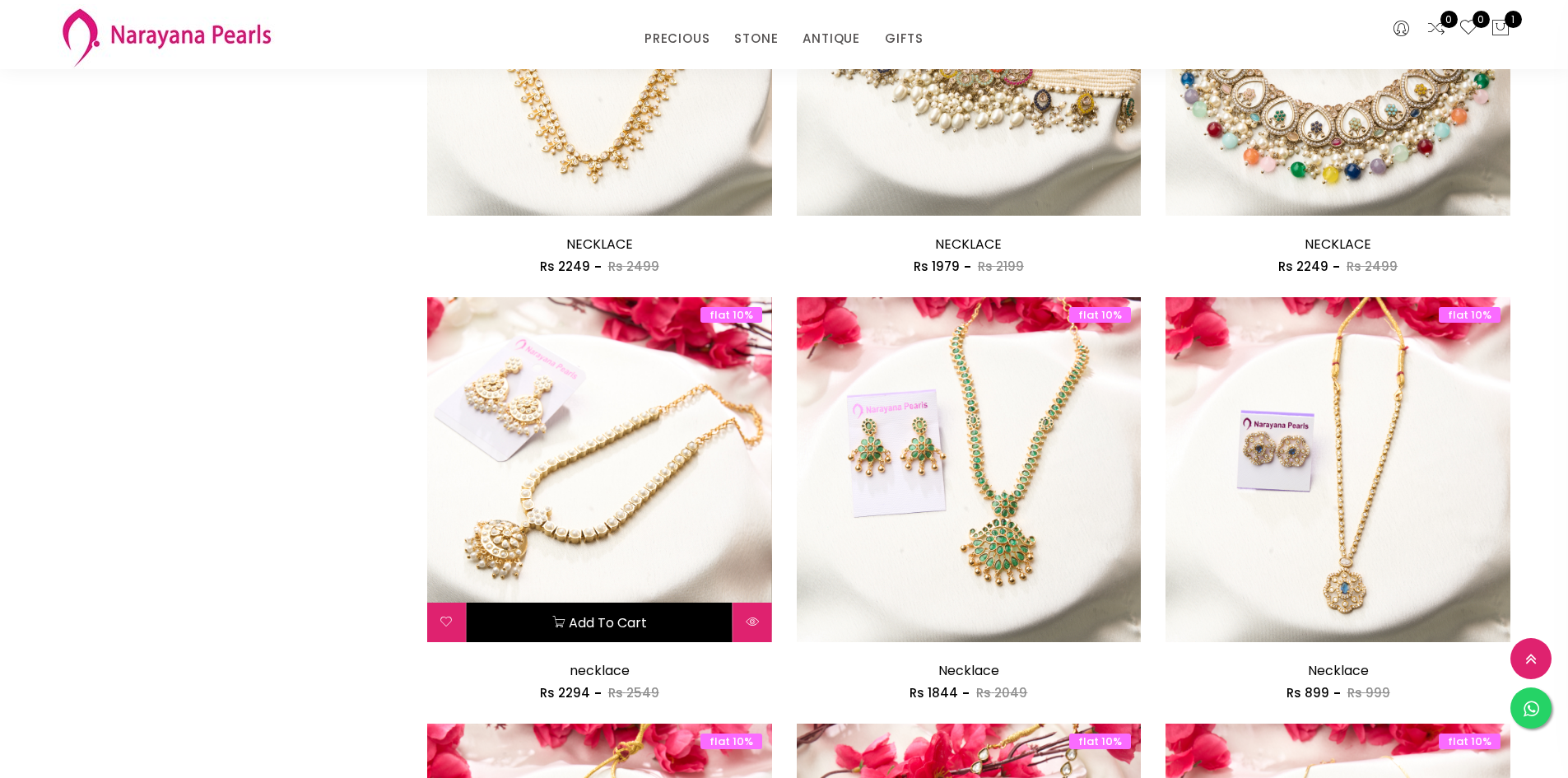
click at [634, 614] on button "Add to cart" at bounding box center [599, 622] width 265 height 40
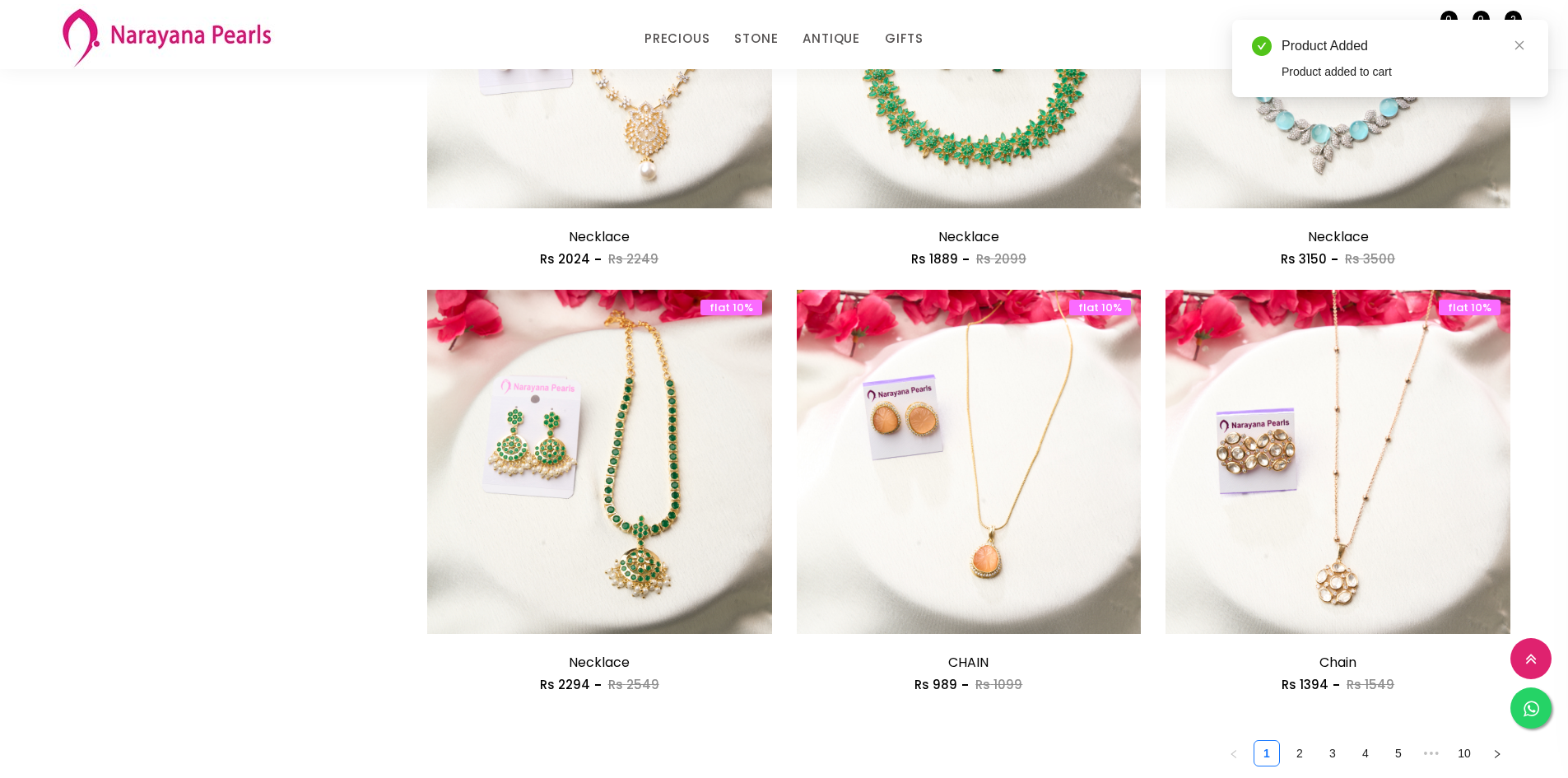
scroll to position [2635, 0]
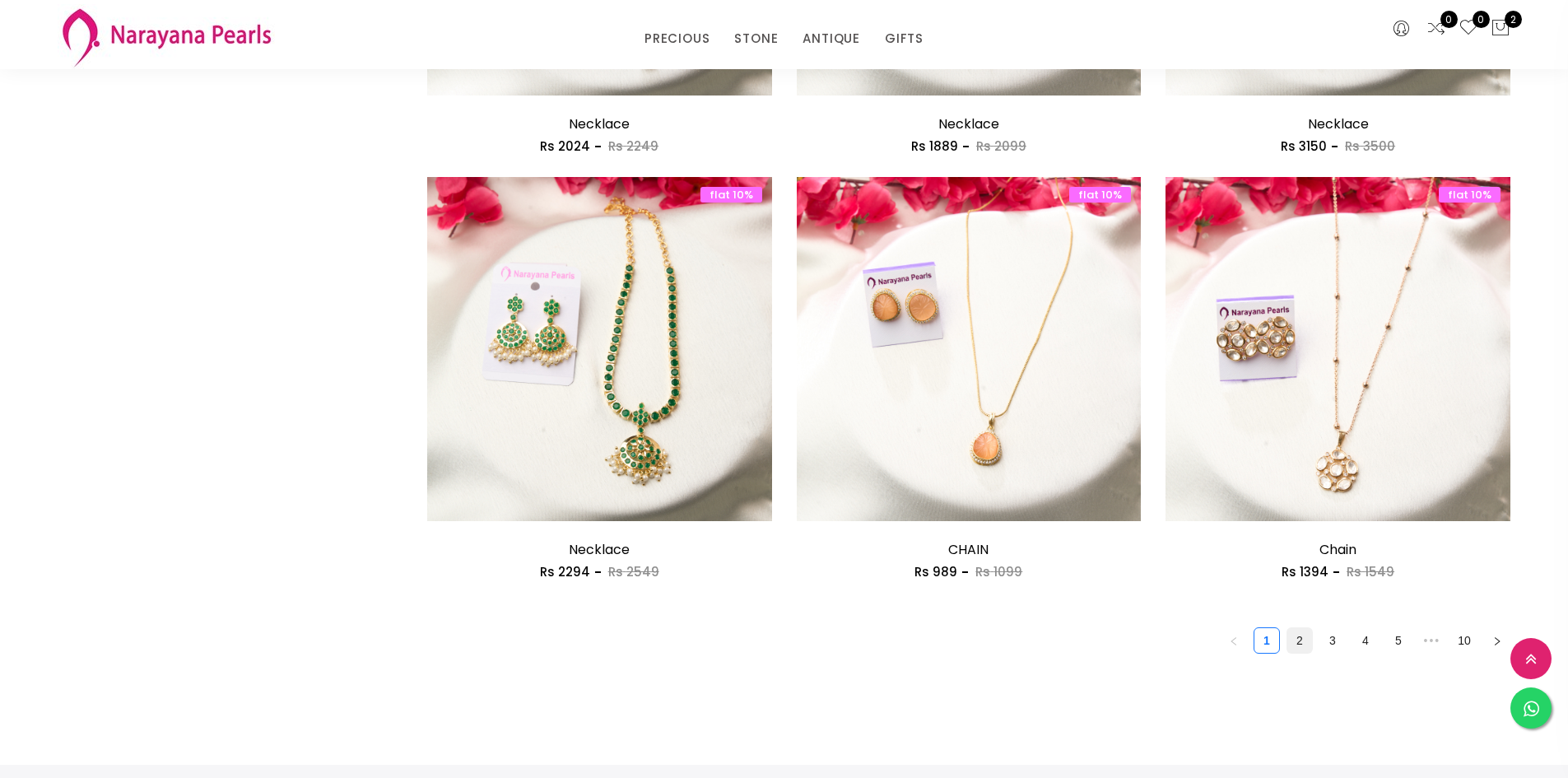
click at [1306, 644] on link "2" at bounding box center [1299, 640] width 25 height 25
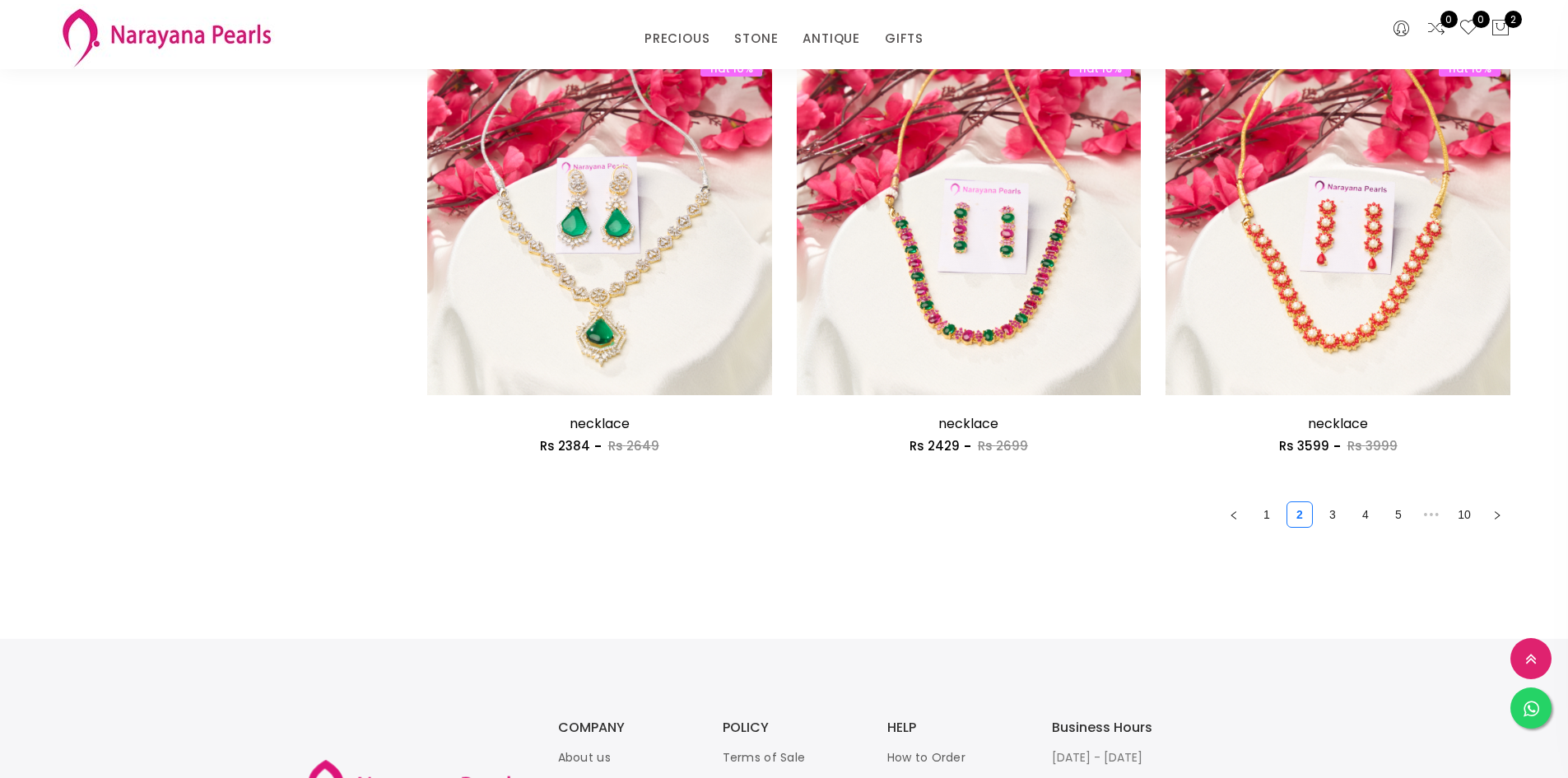
scroll to position [2881, 0]
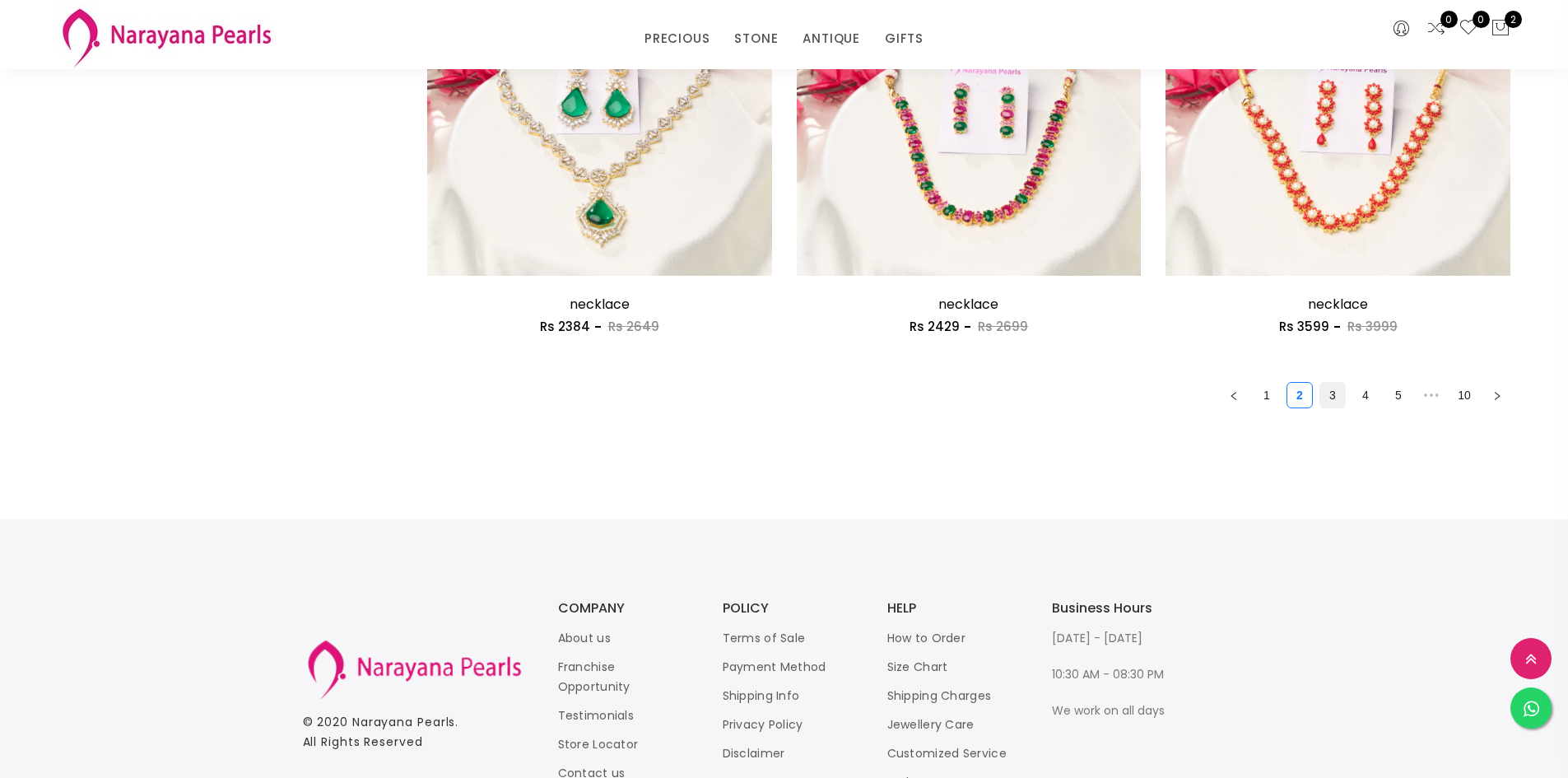
click at [1328, 398] on link "3" at bounding box center [1332, 395] width 25 height 25
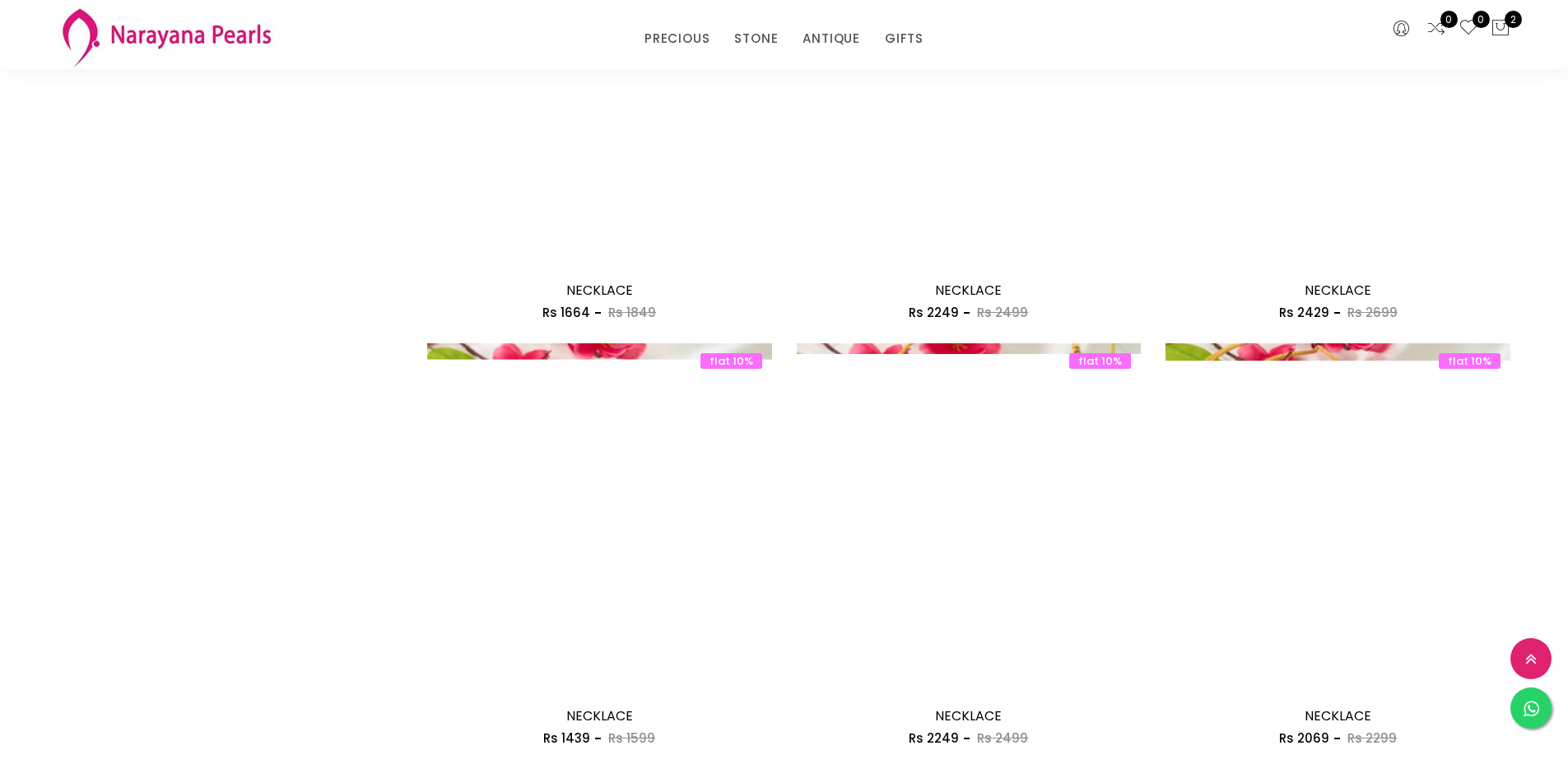
scroll to position [2881, 0]
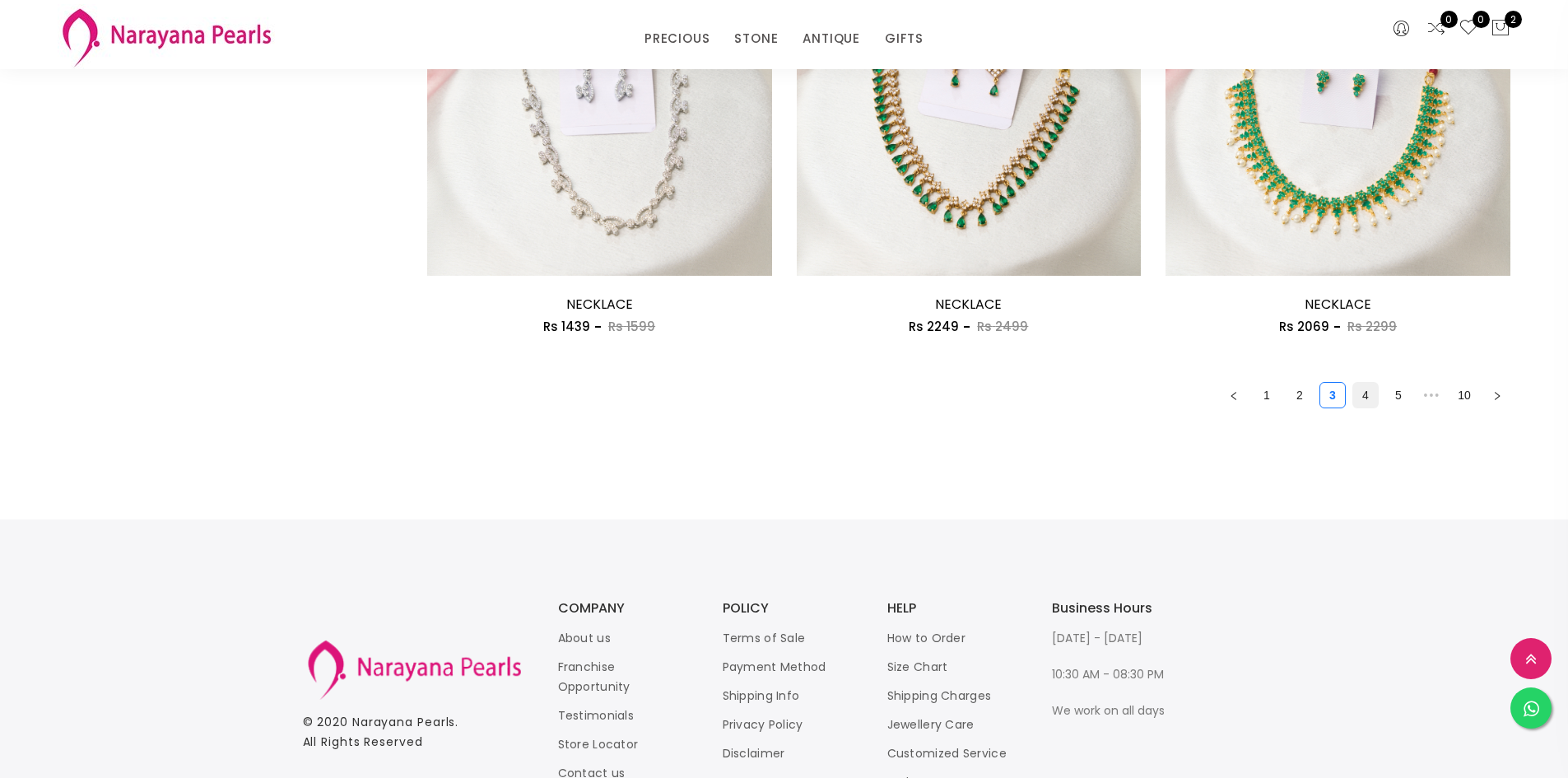
click at [1362, 391] on link "4" at bounding box center [1365, 395] width 25 height 25
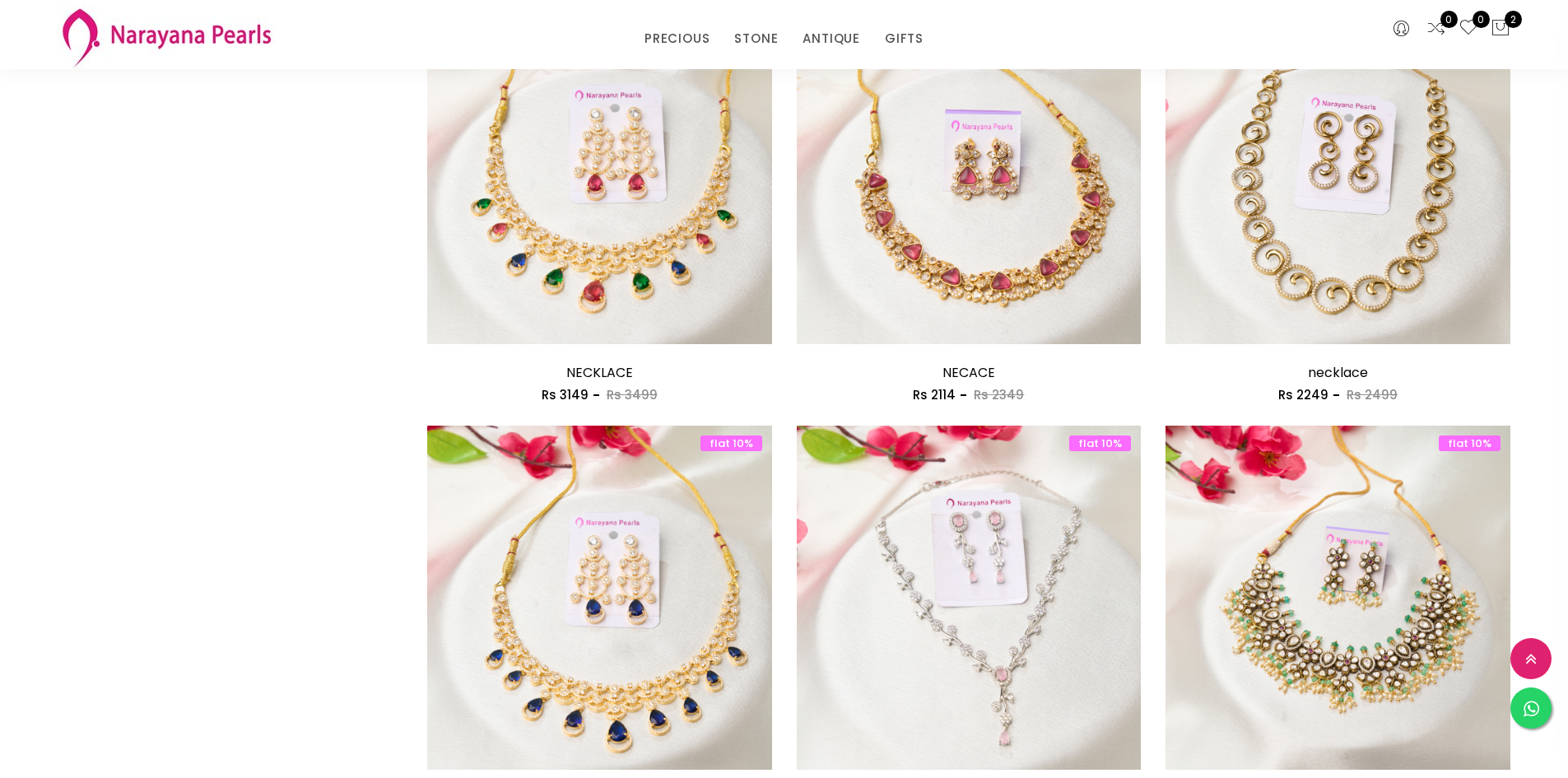
scroll to position [2799, 0]
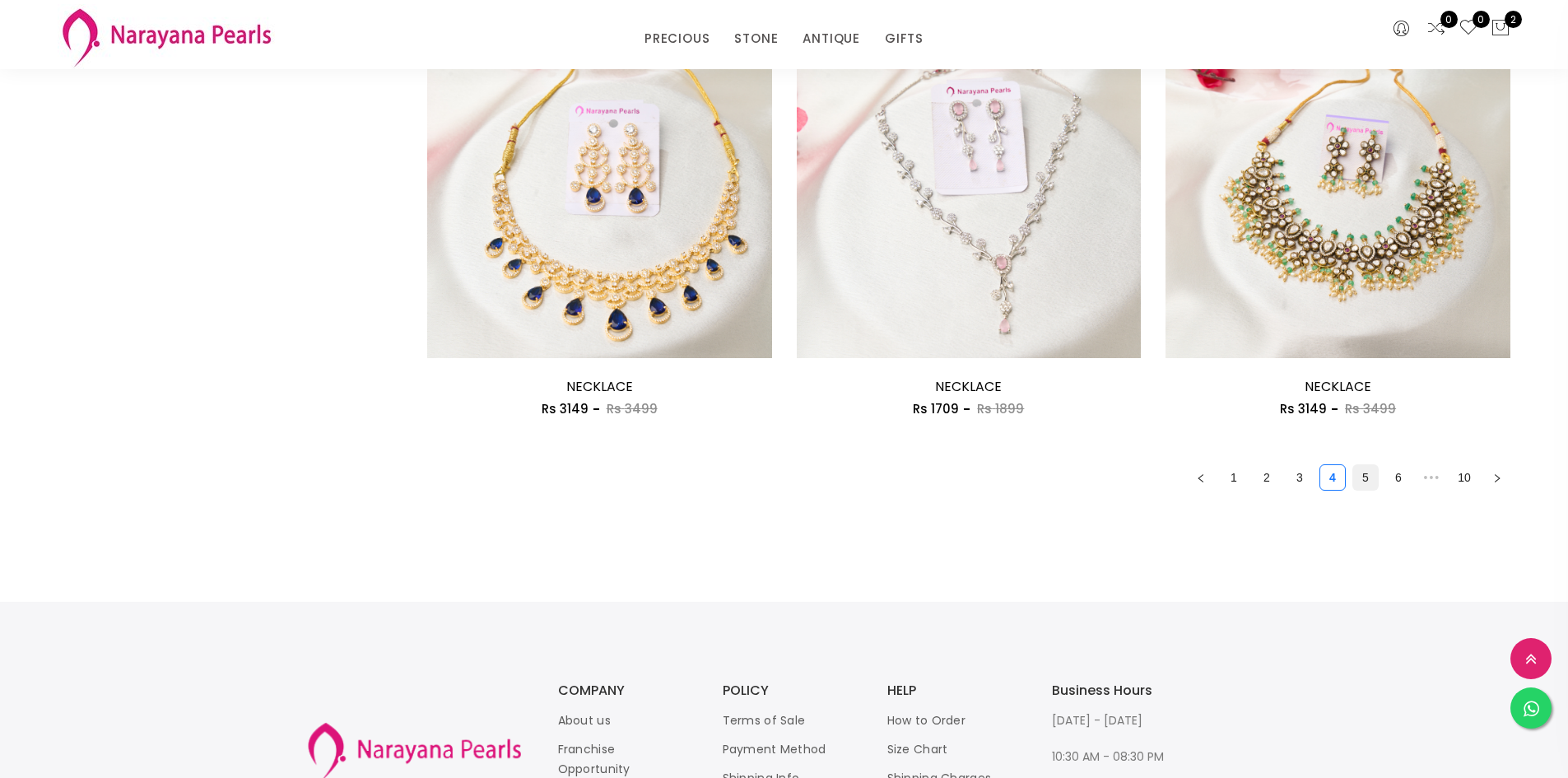
click at [1362, 476] on link "5" at bounding box center [1365, 477] width 25 height 25
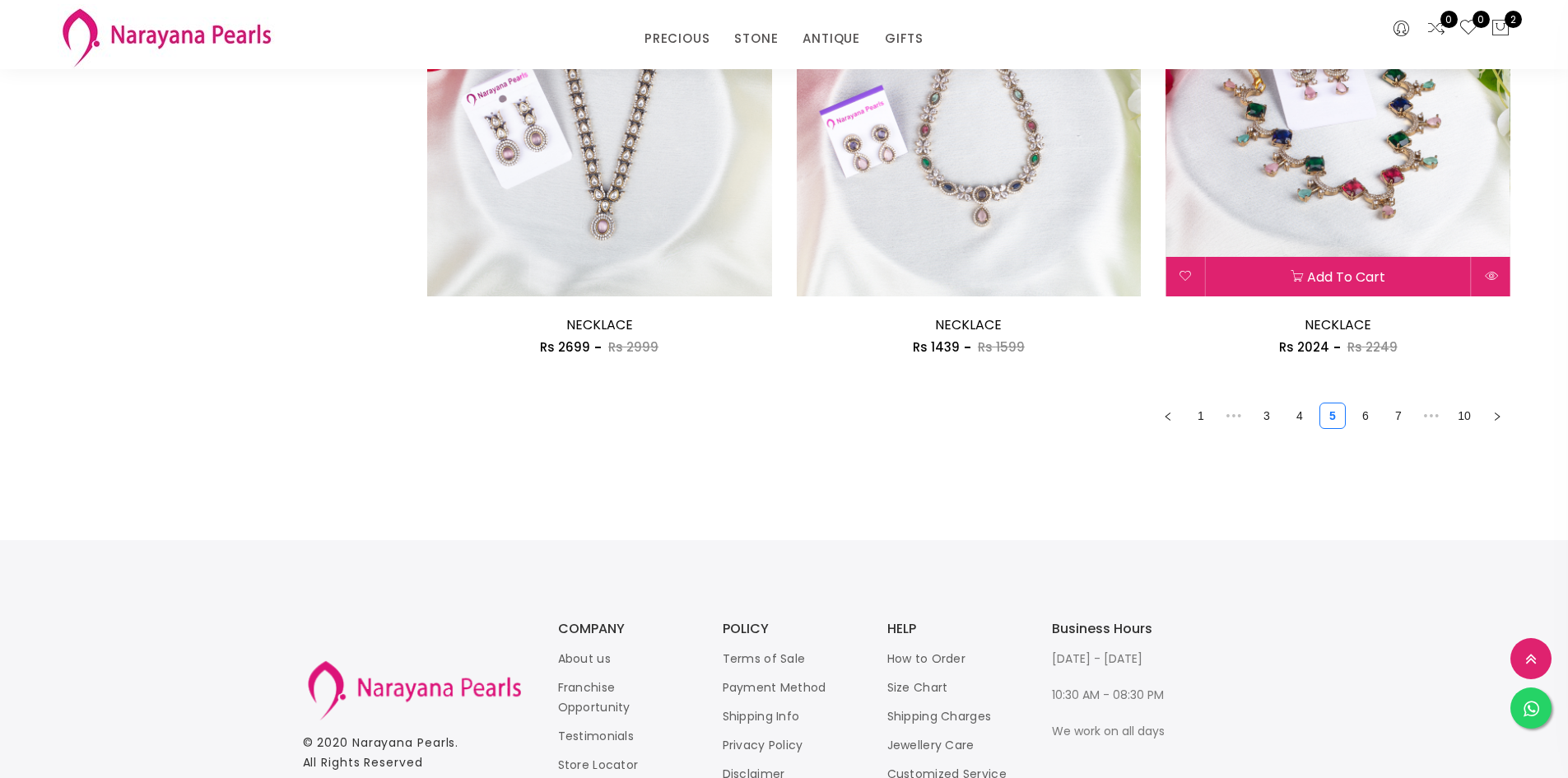
scroll to position [2963, 0]
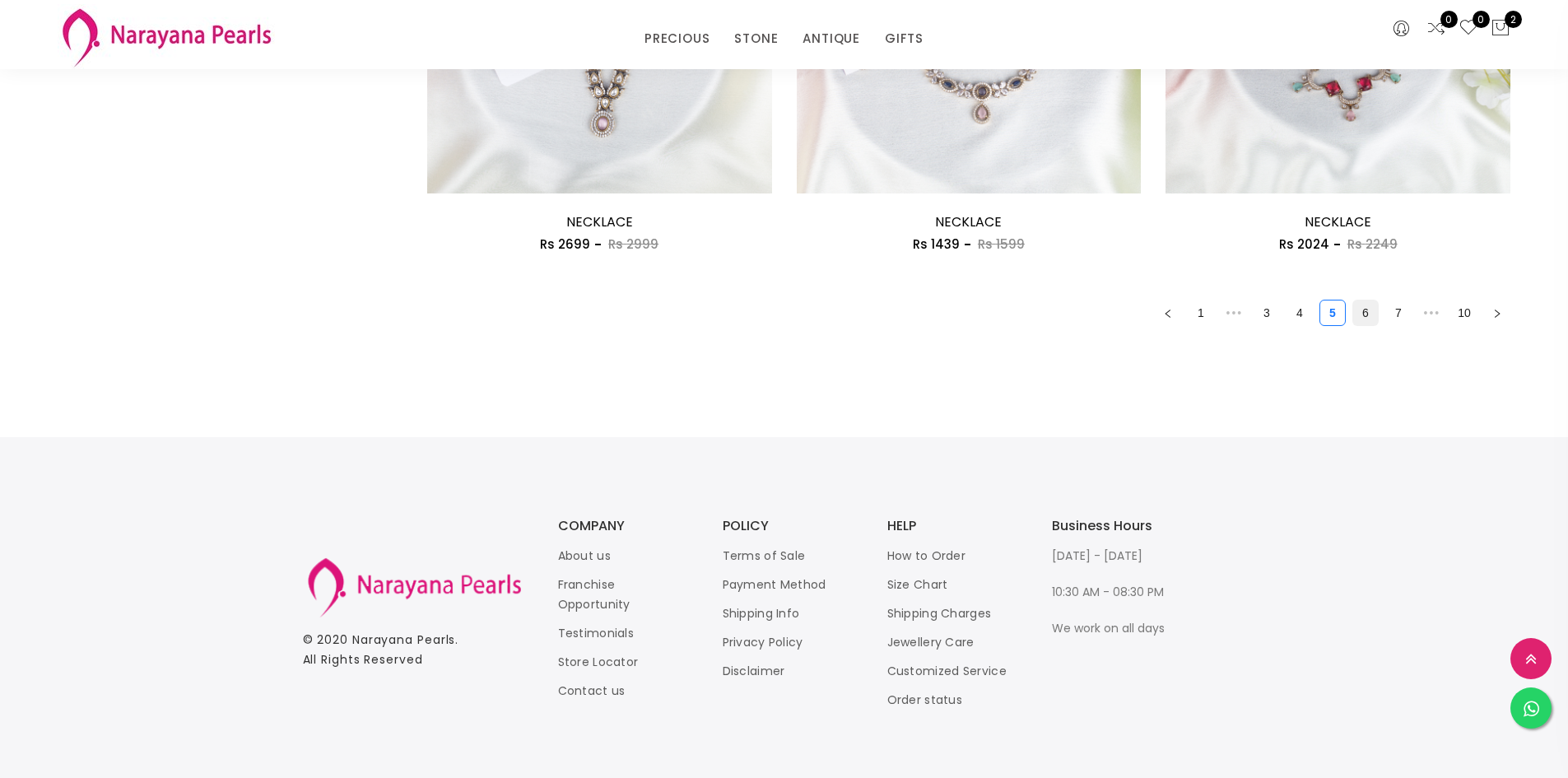
click at [1365, 305] on link "6" at bounding box center [1365, 312] width 25 height 25
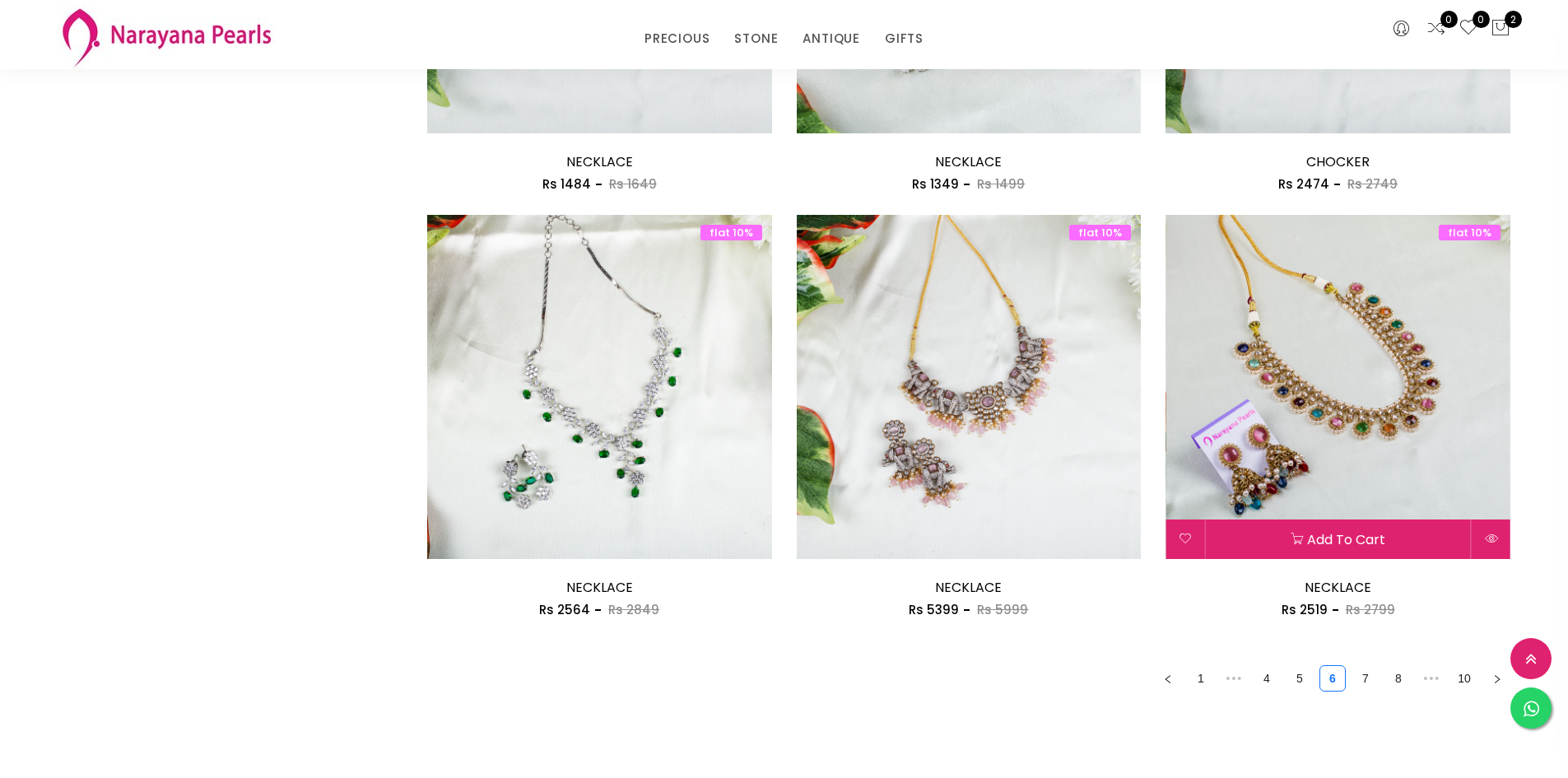
scroll to position [2716, 0]
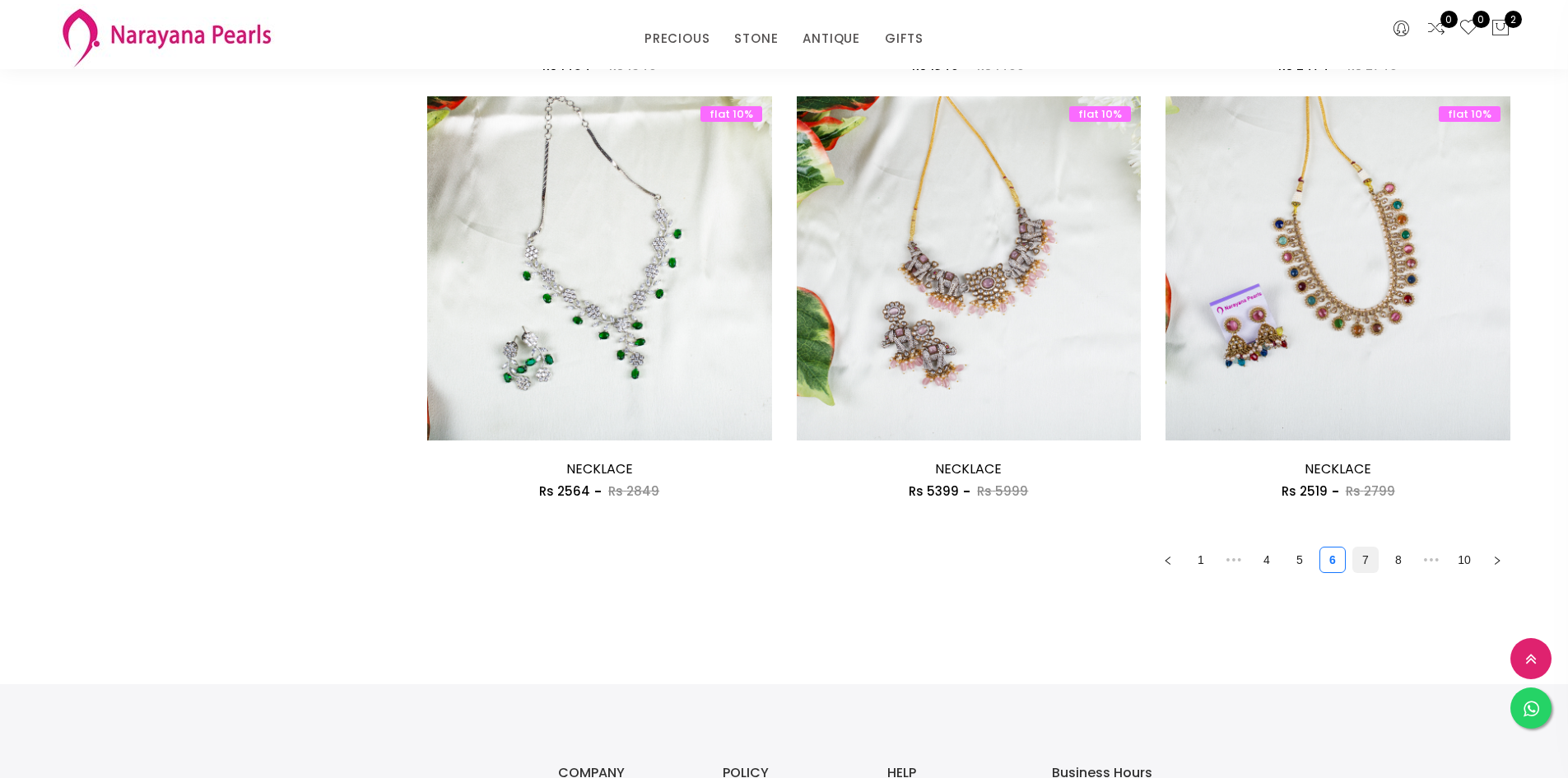
click at [1364, 566] on link "7" at bounding box center [1365, 560] width 25 height 25
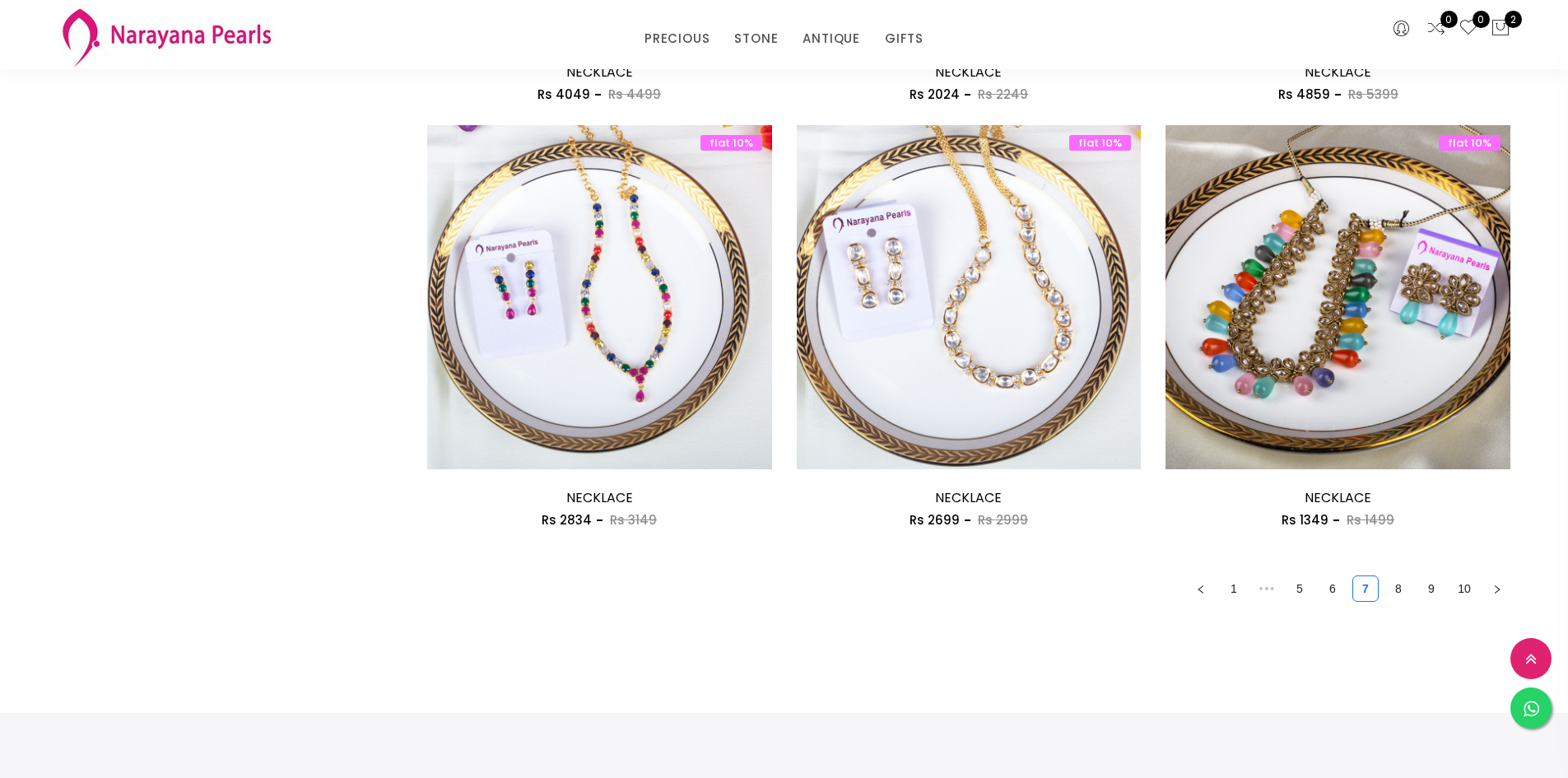
scroll to position [2799, 0]
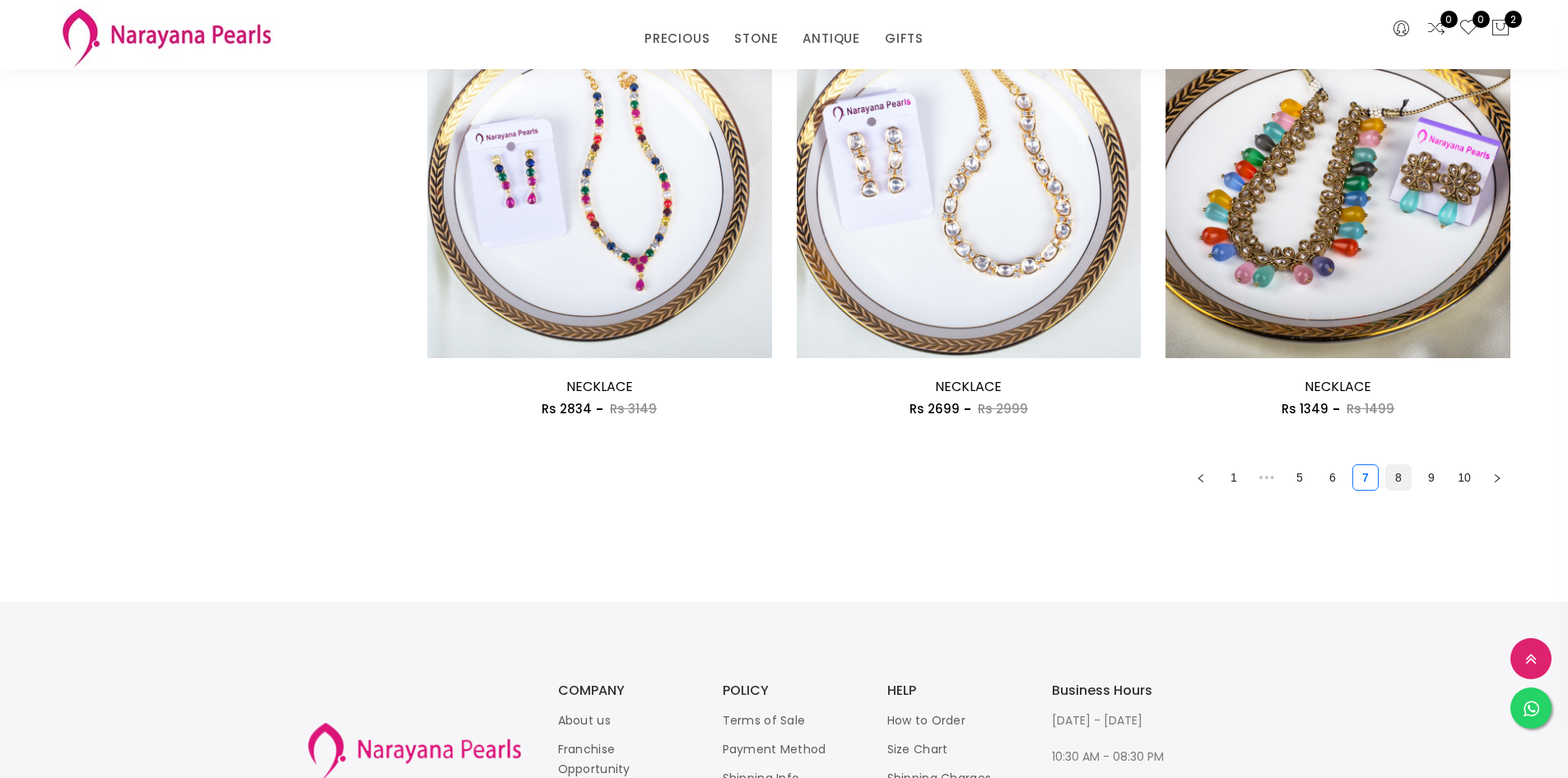
click at [1396, 476] on link "8" at bounding box center [1398, 477] width 25 height 25
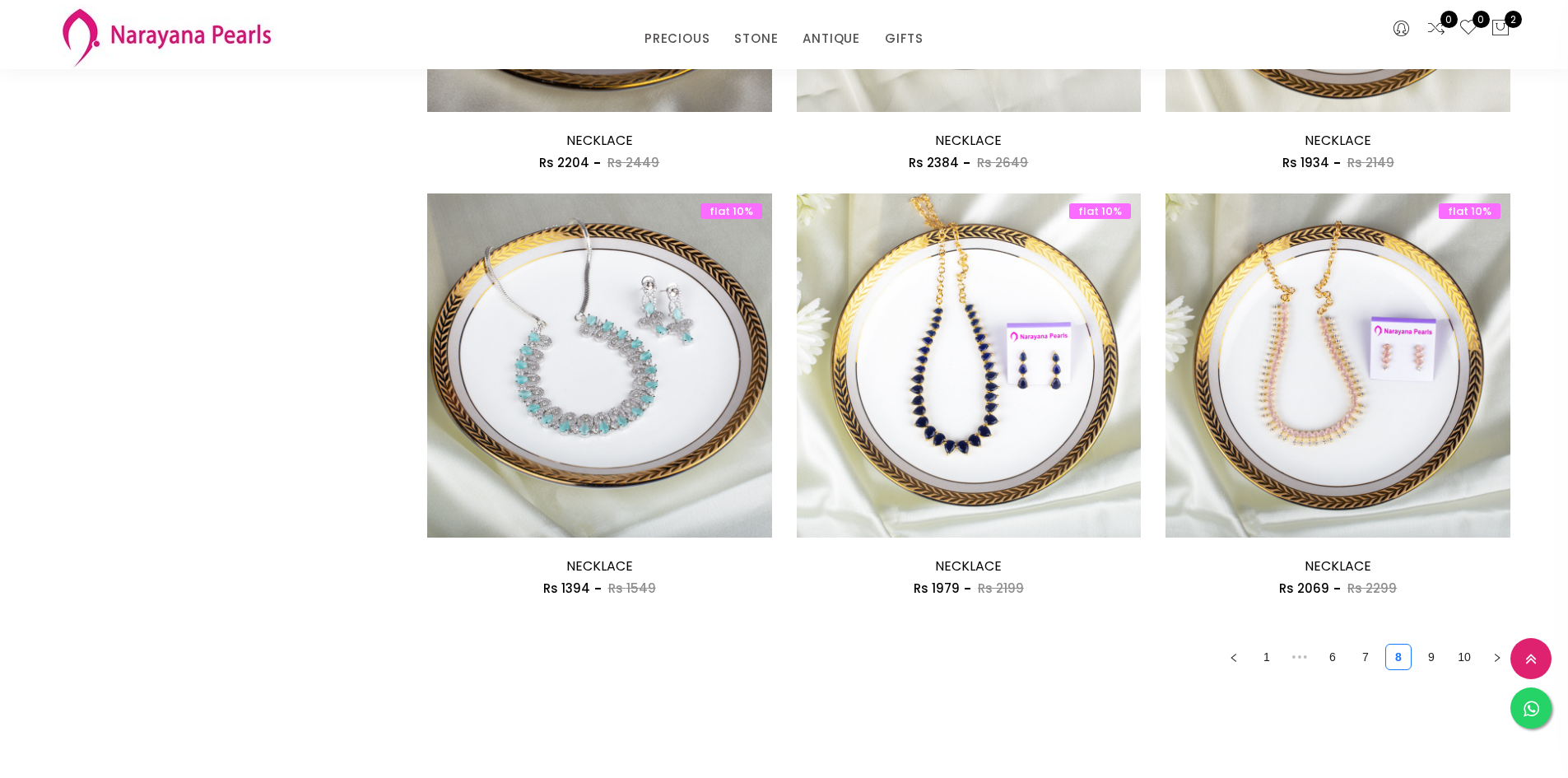
scroll to position [2716, 0]
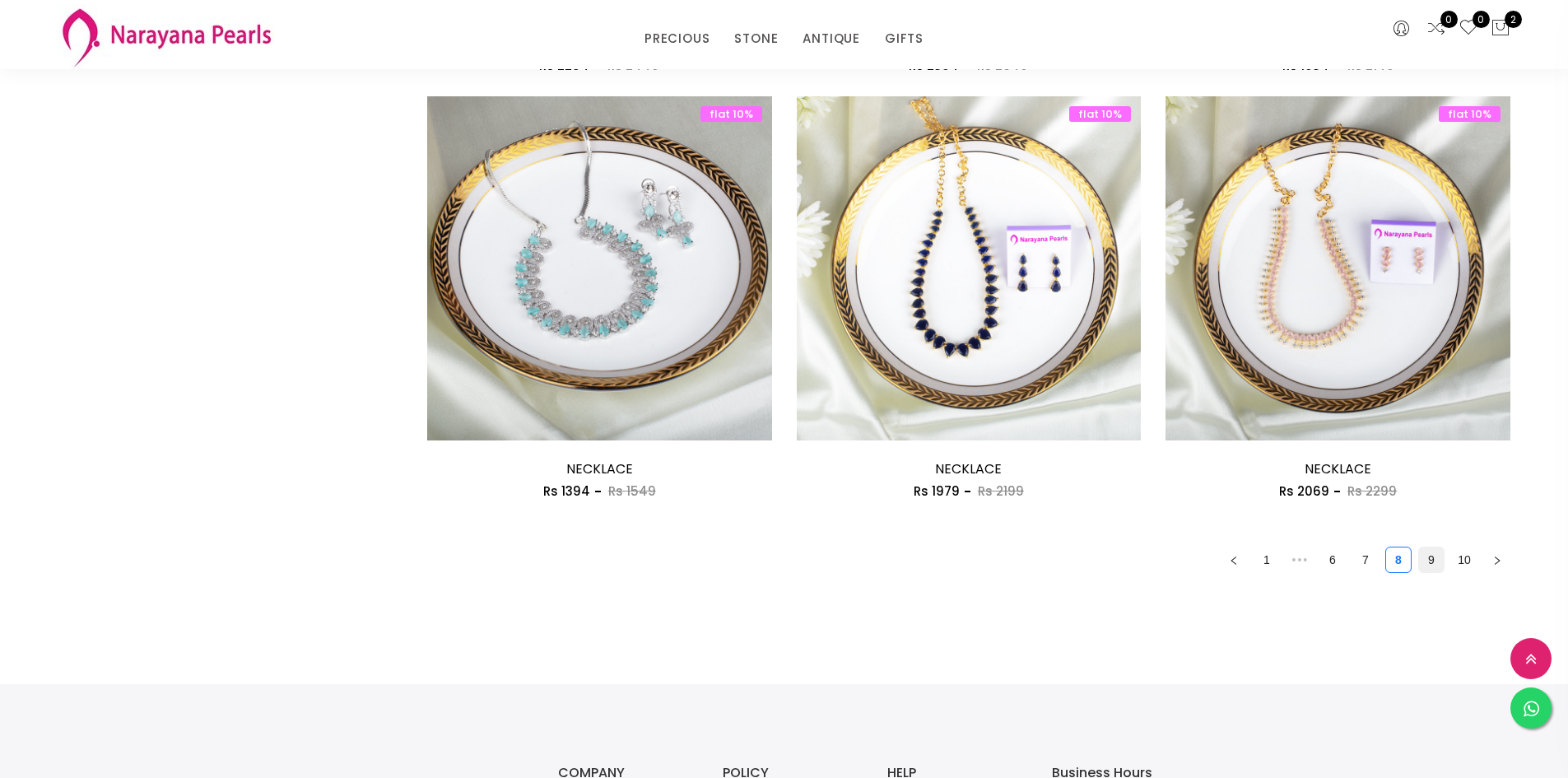
click at [1422, 559] on link "9" at bounding box center [1431, 560] width 25 height 25
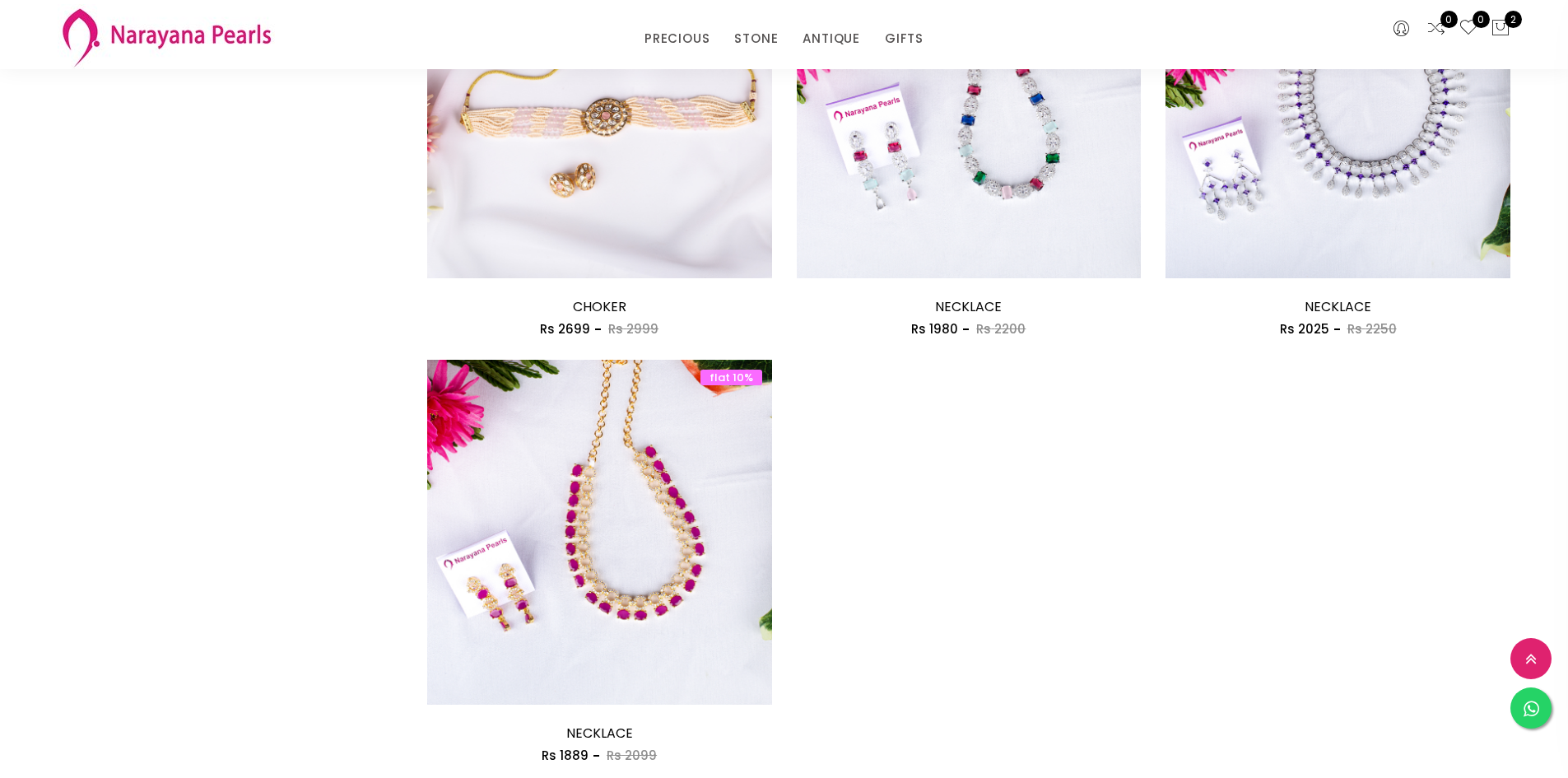
scroll to position [1728, 0]
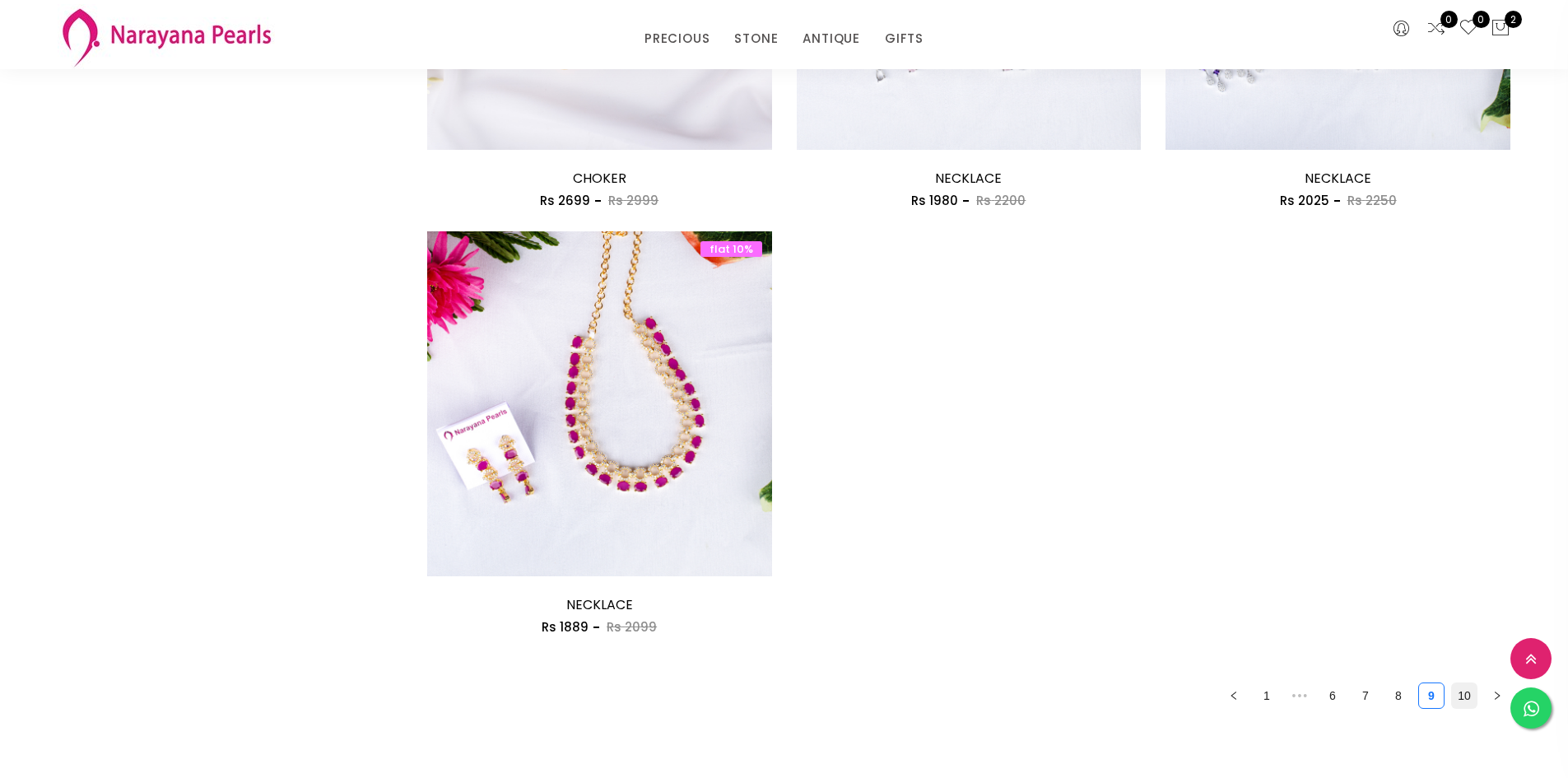
click at [1458, 689] on link "10" at bounding box center [1464, 695] width 25 height 25
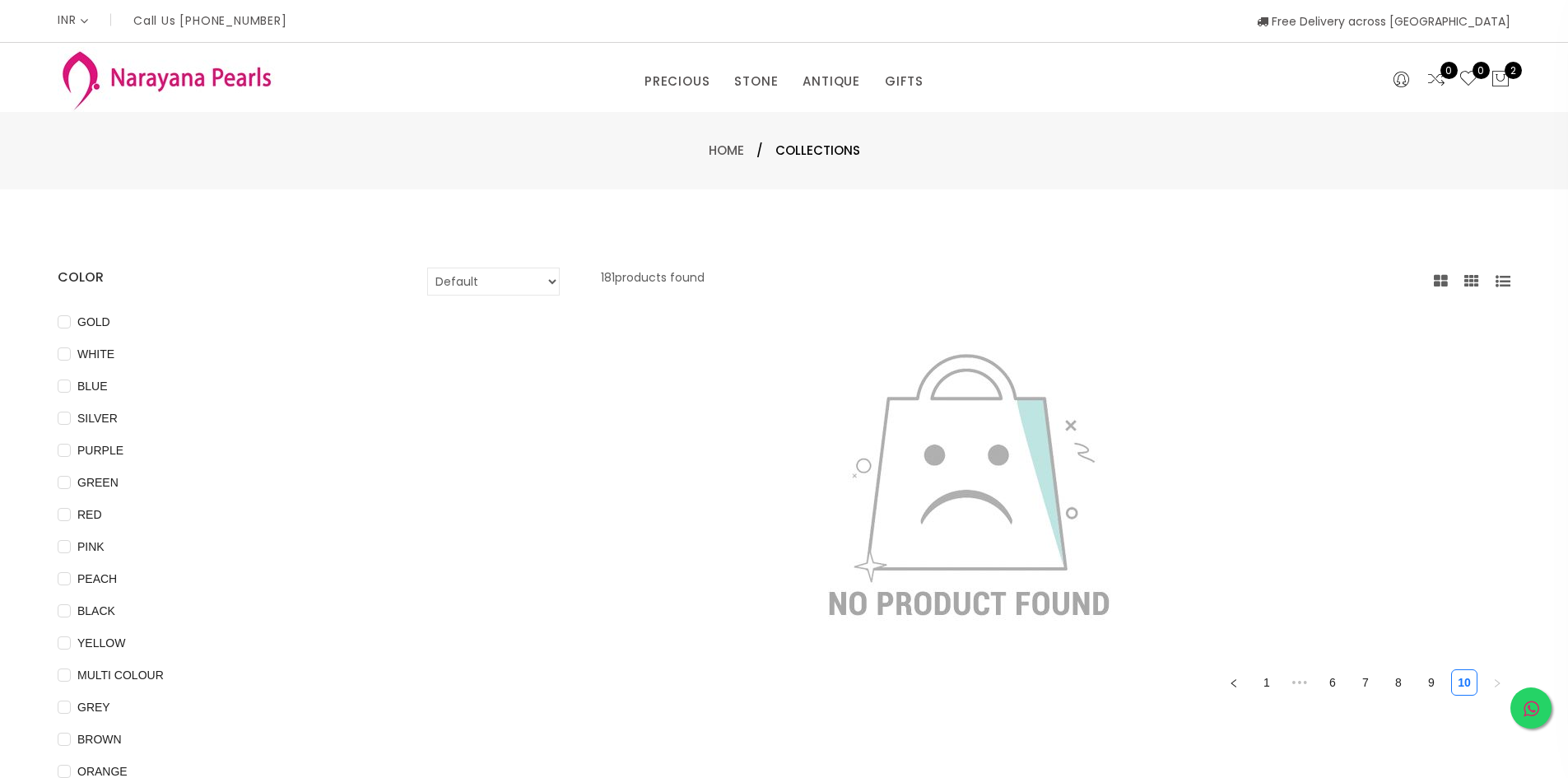
drag, startPoint x: 1114, startPoint y: 7, endPoint x: 1523, endPoint y: 704, distance: 808.1
click at [1524, 704] on icon at bounding box center [1531, 710] width 16 height 18
click at [1498, 80] on icon at bounding box center [1500, 78] width 19 height 19
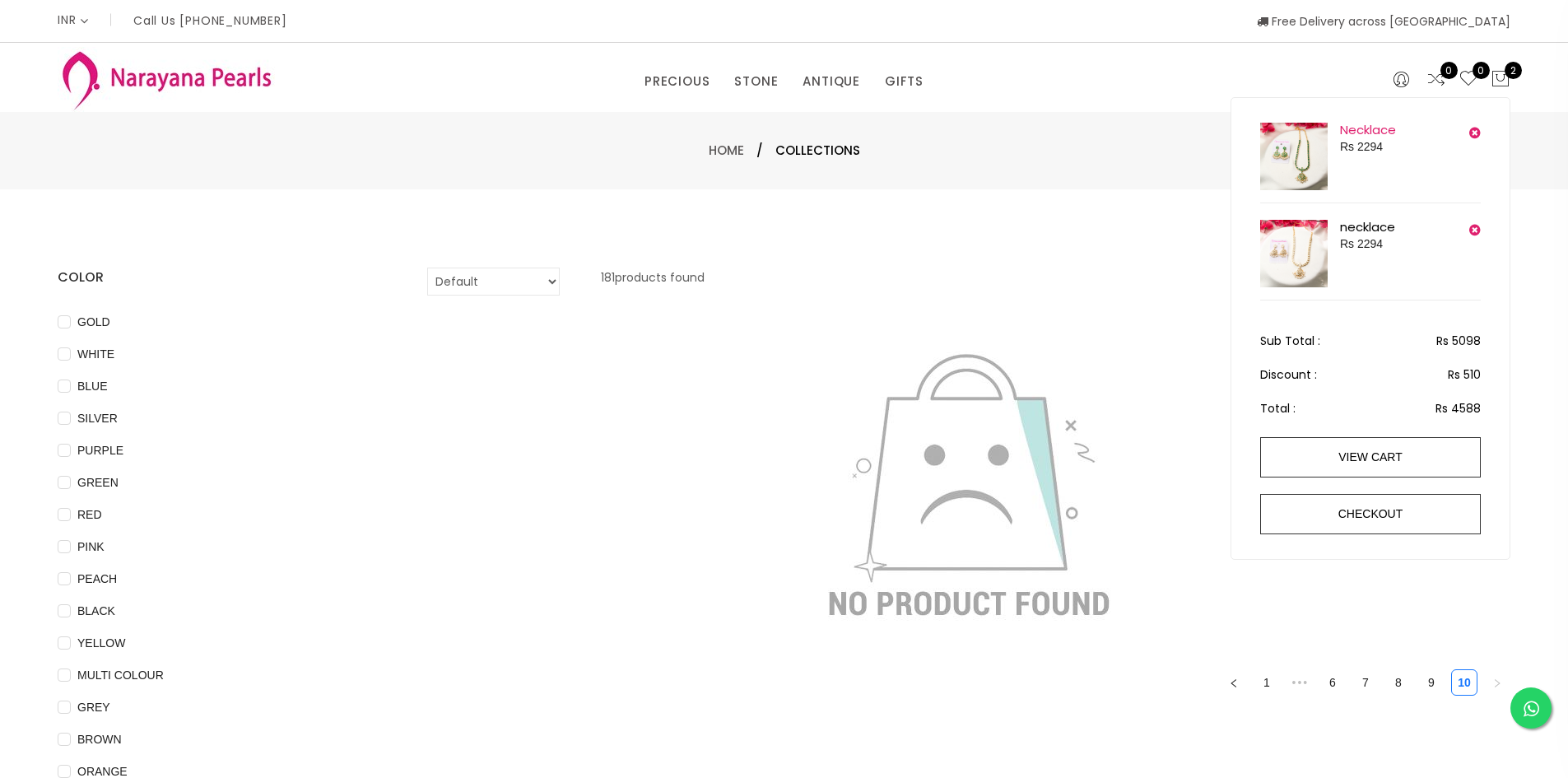
click at [1367, 126] on link "Necklace" at bounding box center [1368, 129] width 56 height 18
click at [1513, 77] on span "2" at bounding box center [1513, 70] width 18 height 18
click at [1362, 234] on div "necklace Rs 2294" at bounding box center [1376, 253] width 72 height 67
click at [1362, 228] on link "necklace" at bounding box center [1368, 227] width 55 height 18
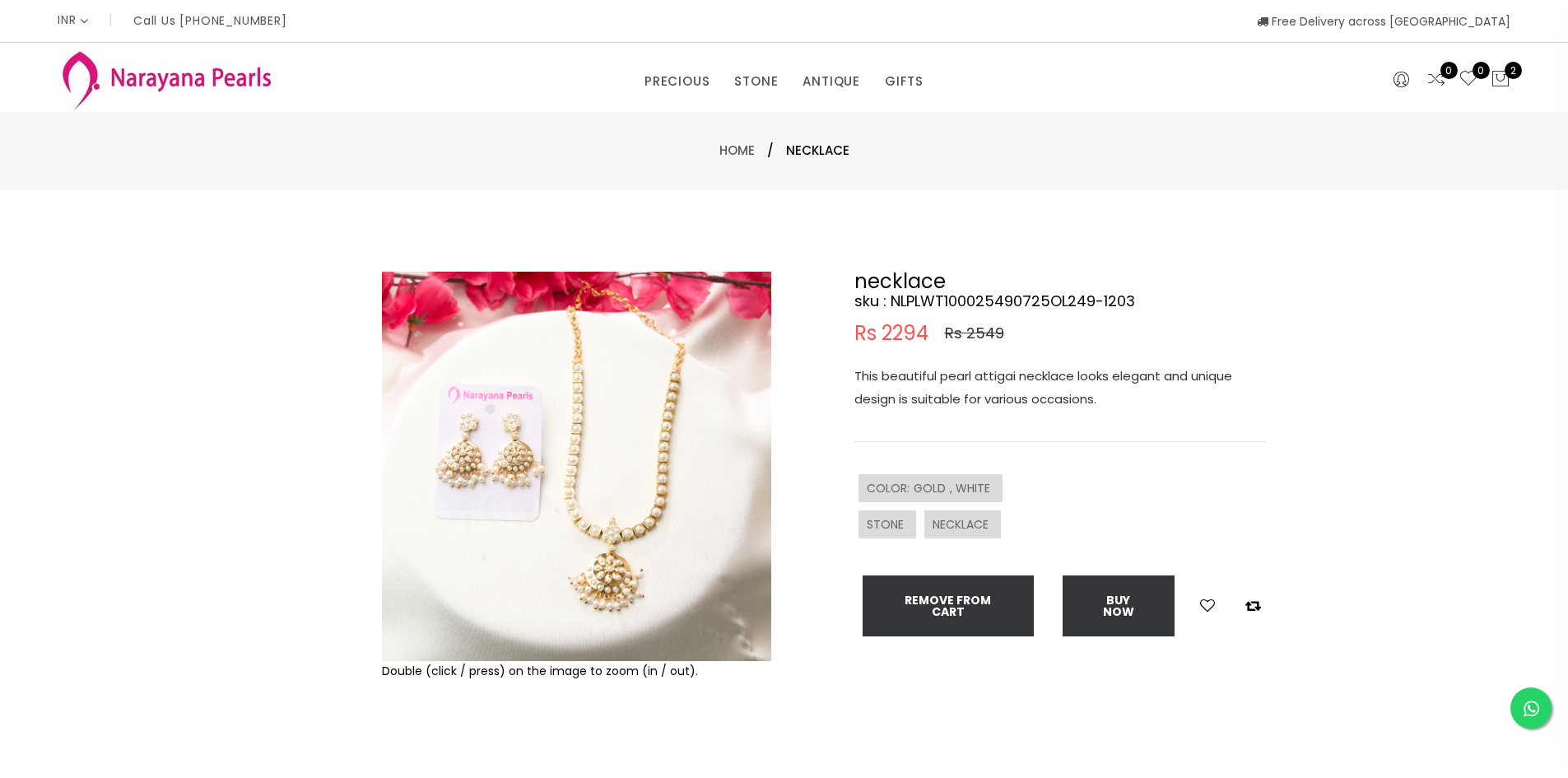
click at [625, 572] on img at bounding box center [576, 466] width 389 height 389
